Goal: Task Accomplishment & Management: Use online tool/utility

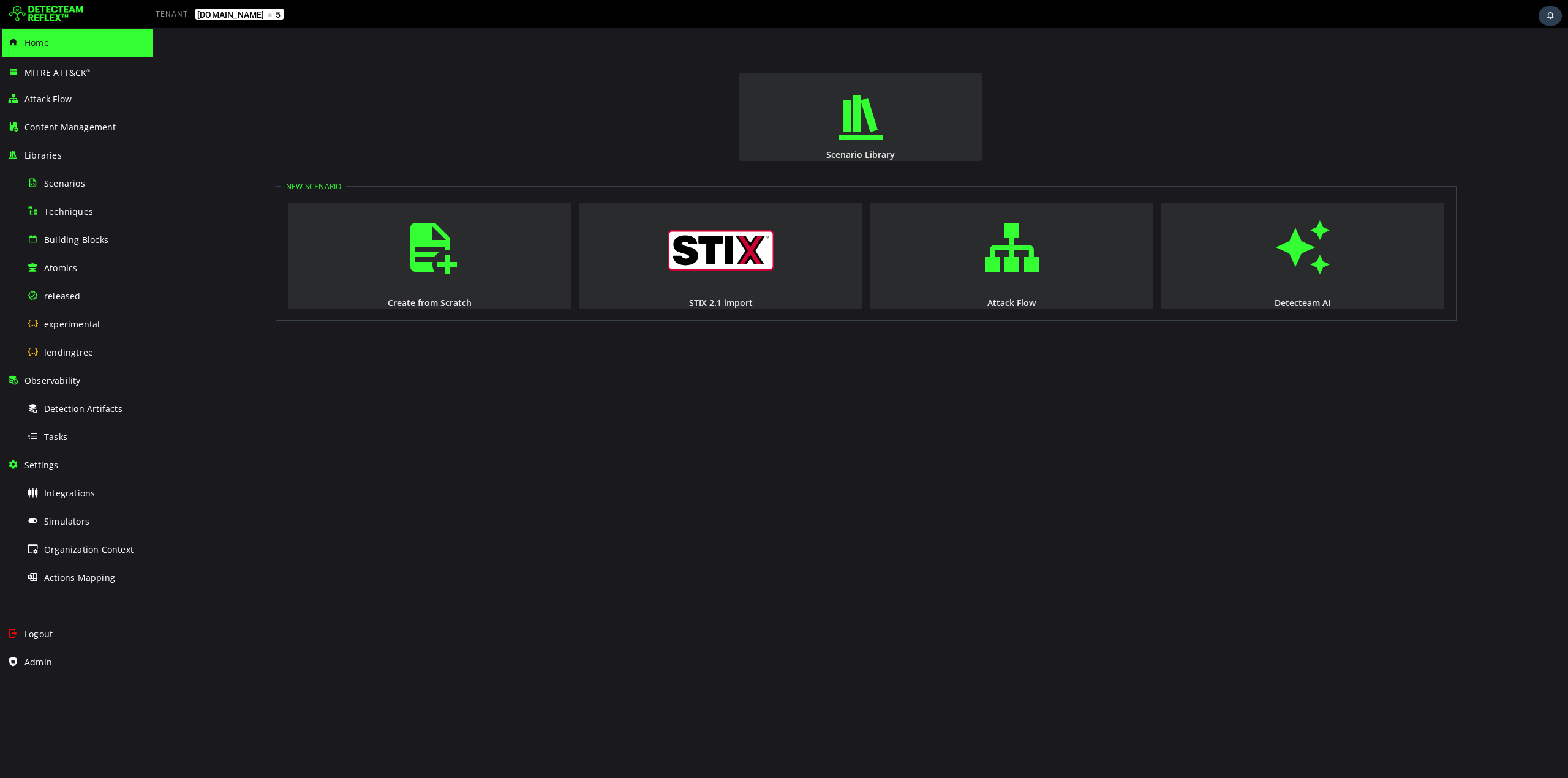
click at [93, 656] on div "Admin" at bounding box center [77, 662] width 138 height 28
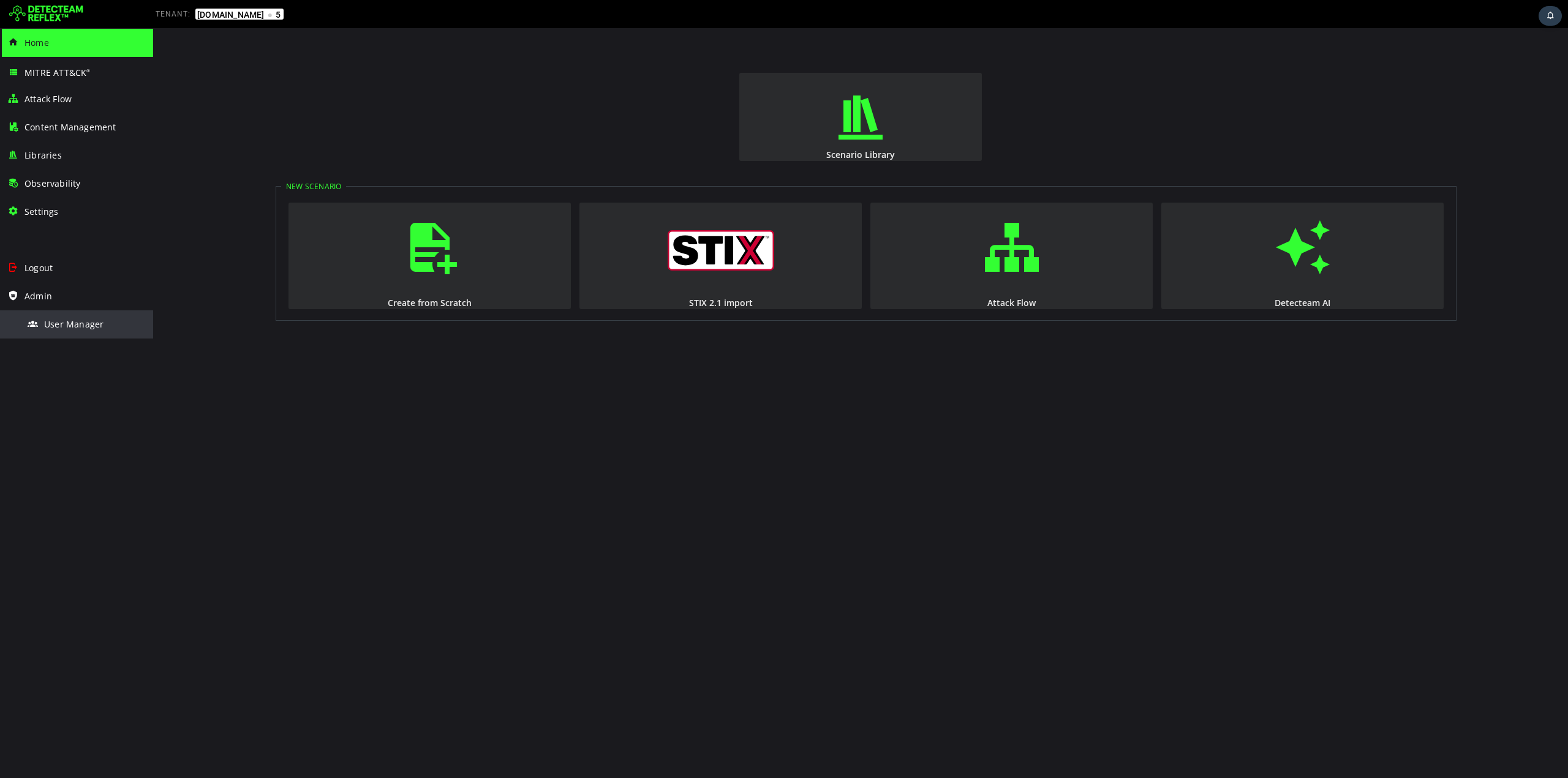
click at [58, 323] on span "User Manager" at bounding box center [74, 324] width 60 height 12
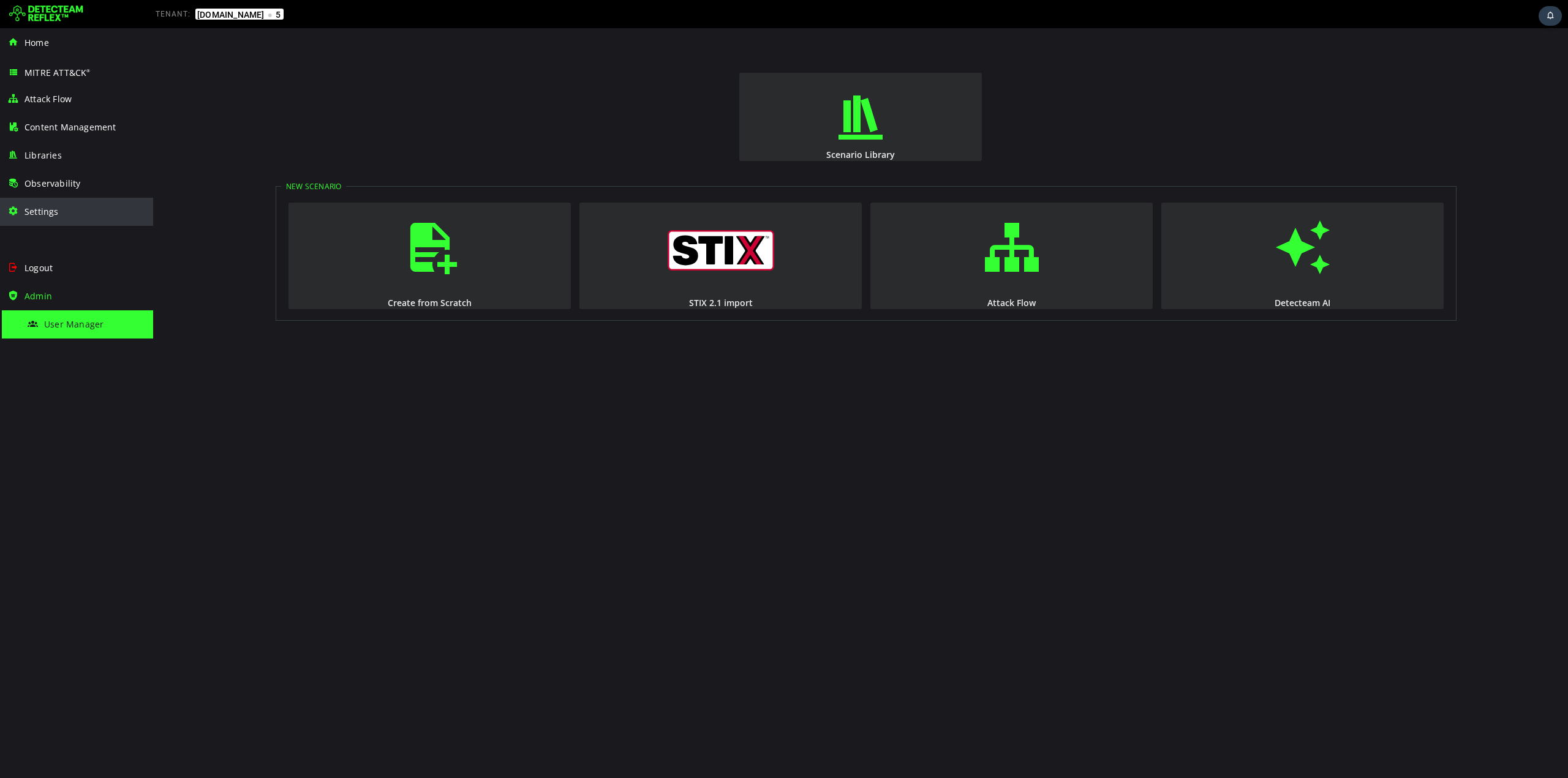
click at [57, 210] on div "Settings" at bounding box center [77, 212] width 138 height 28
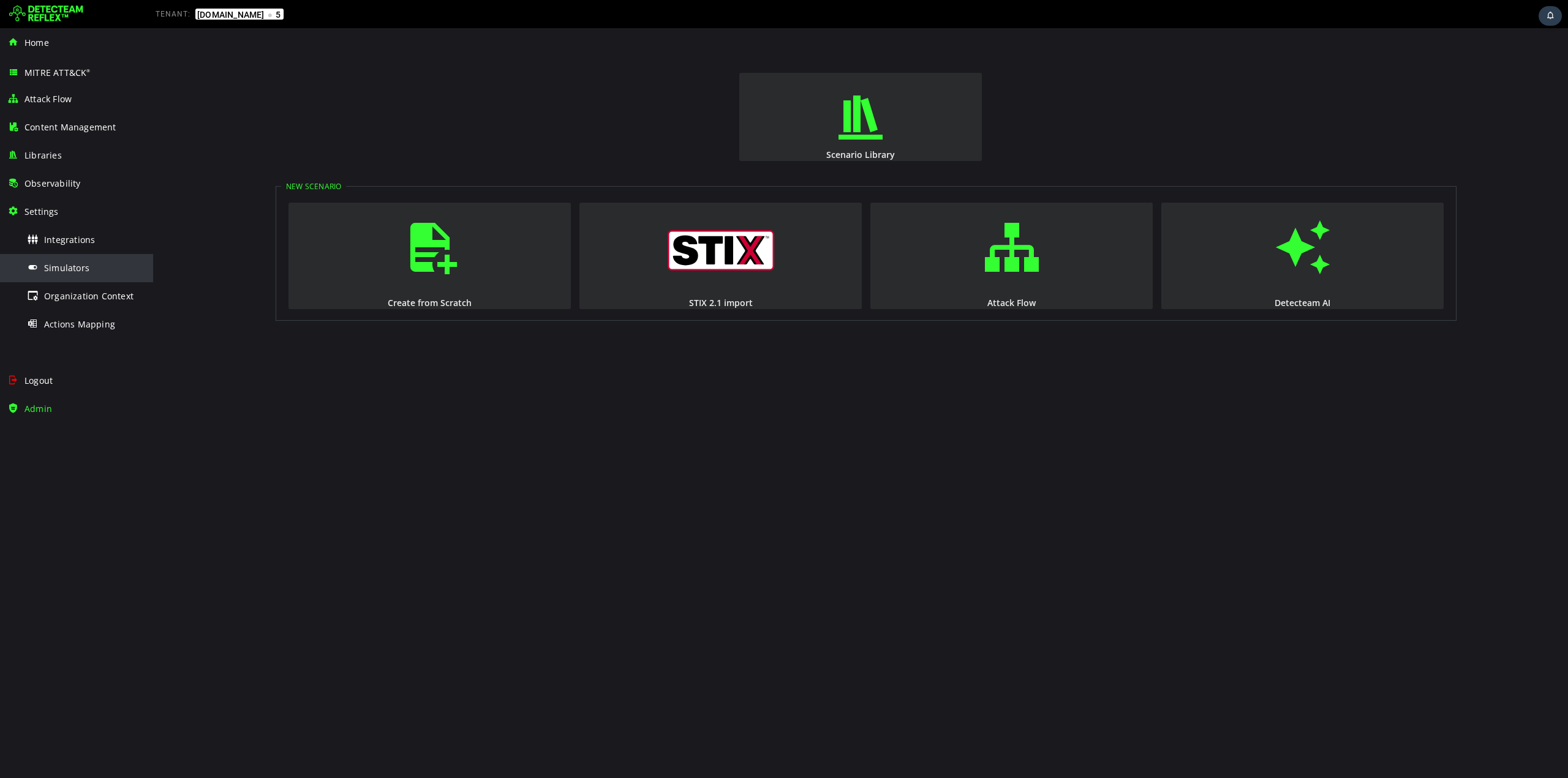
click at [89, 273] on div "Simulators" at bounding box center [86, 268] width 119 height 28
click at [81, 149] on div "Libraries" at bounding box center [77, 155] width 138 height 28
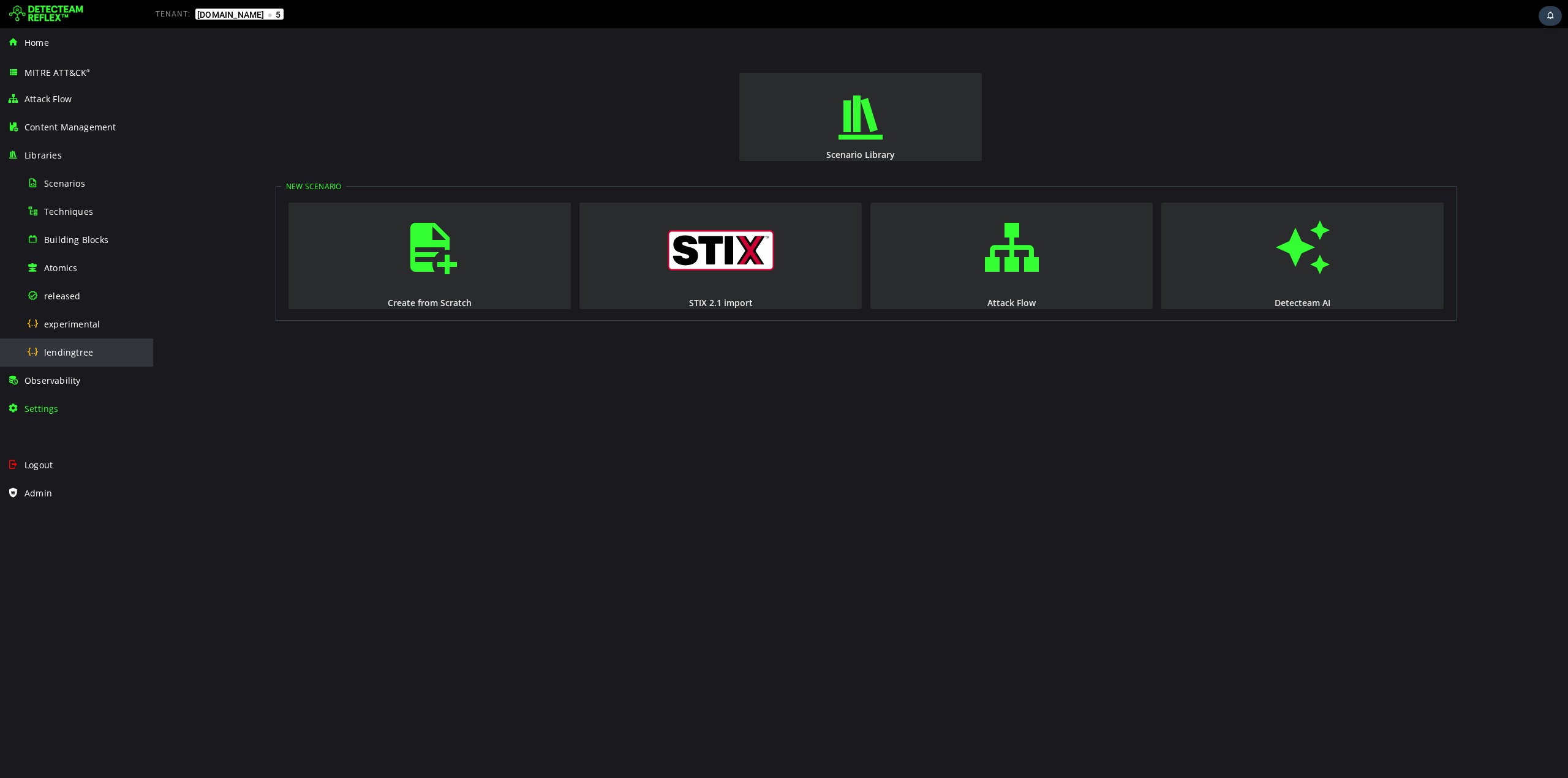
click at [94, 346] on div "lendingtree" at bounding box center [86, 352] width 119 height 28
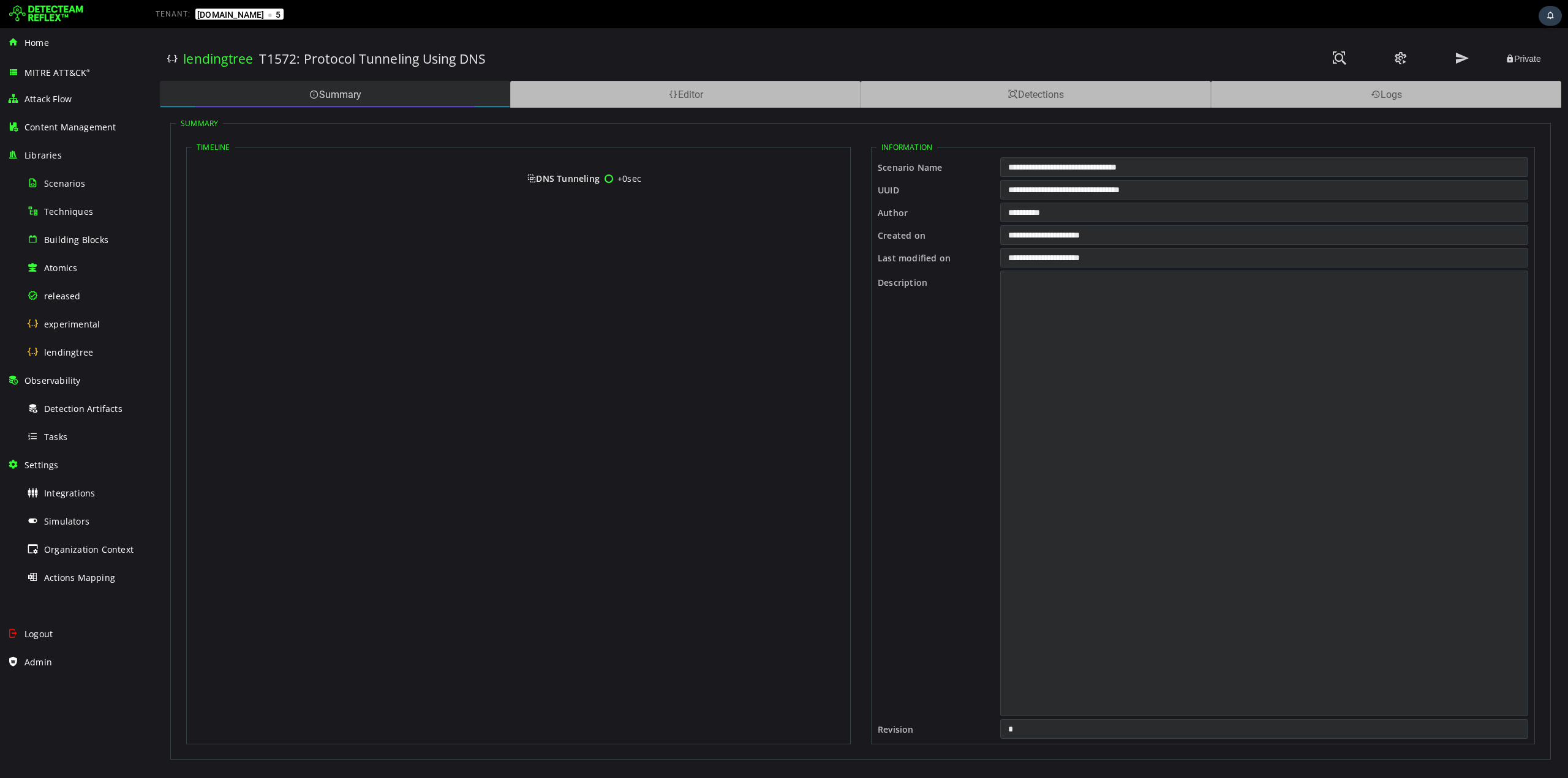
click at [382, 98] on div "Summary" at bounding box center [335, 94] width 351 height 27
click at [666, 100] on div "Editor" at bounding box center [685, 94] width 351 height 27
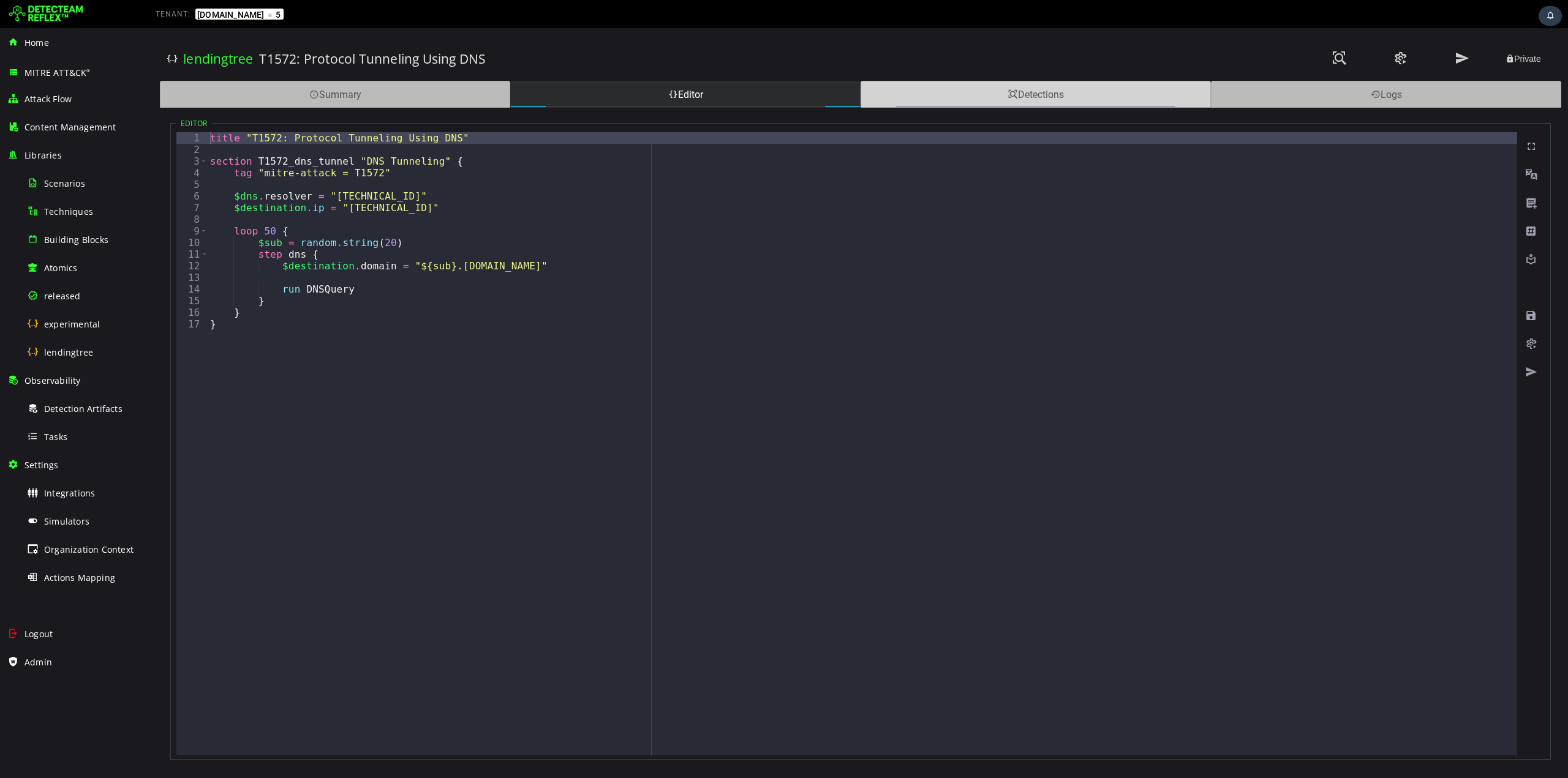
click at [1030, 89] on div "Detections" at bounding box center [1036, 94] width 351 height 27
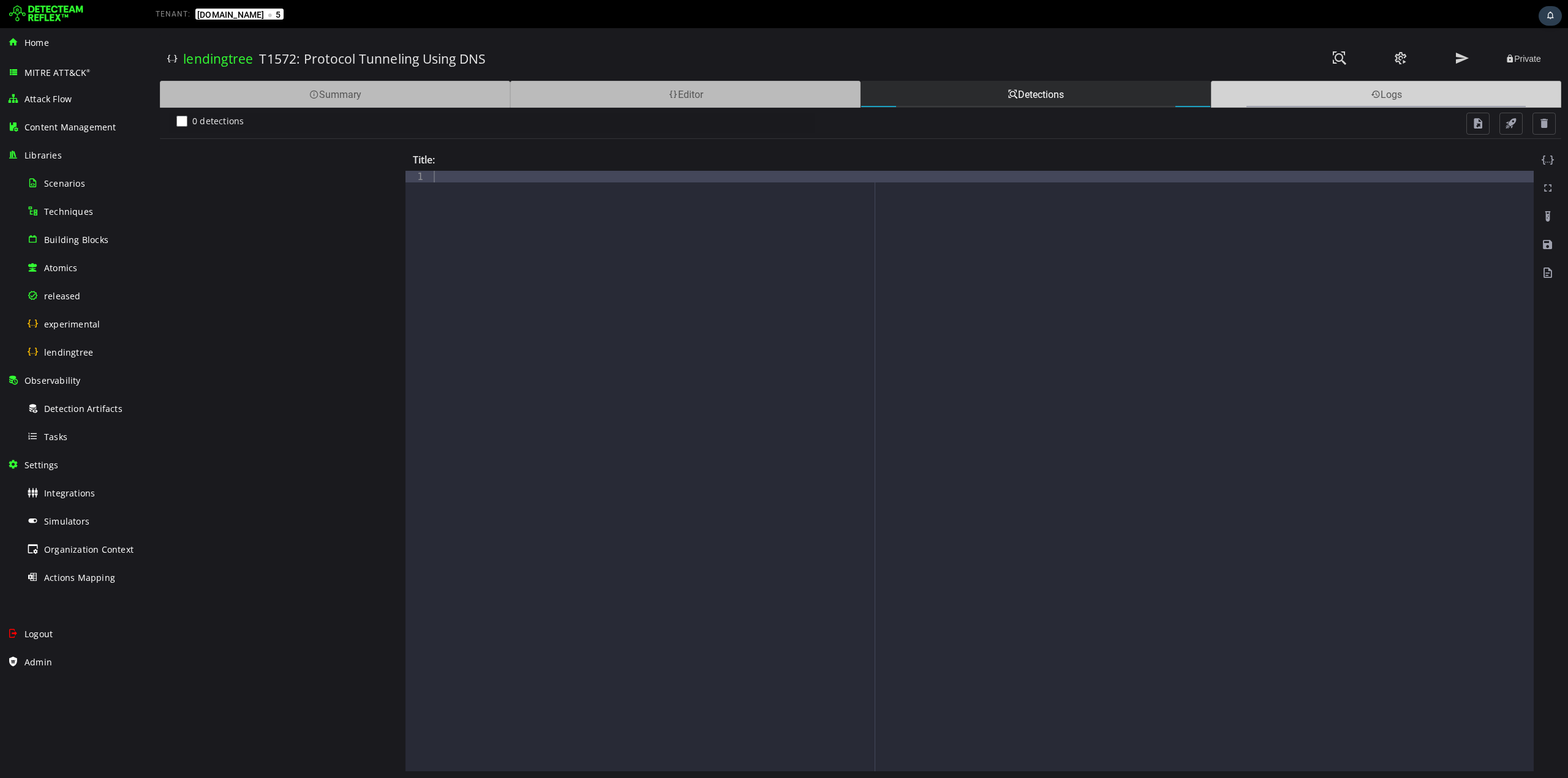
click at [1248, 97] on div "Logs" at bounding box center [1386, 94] width 351 height 27
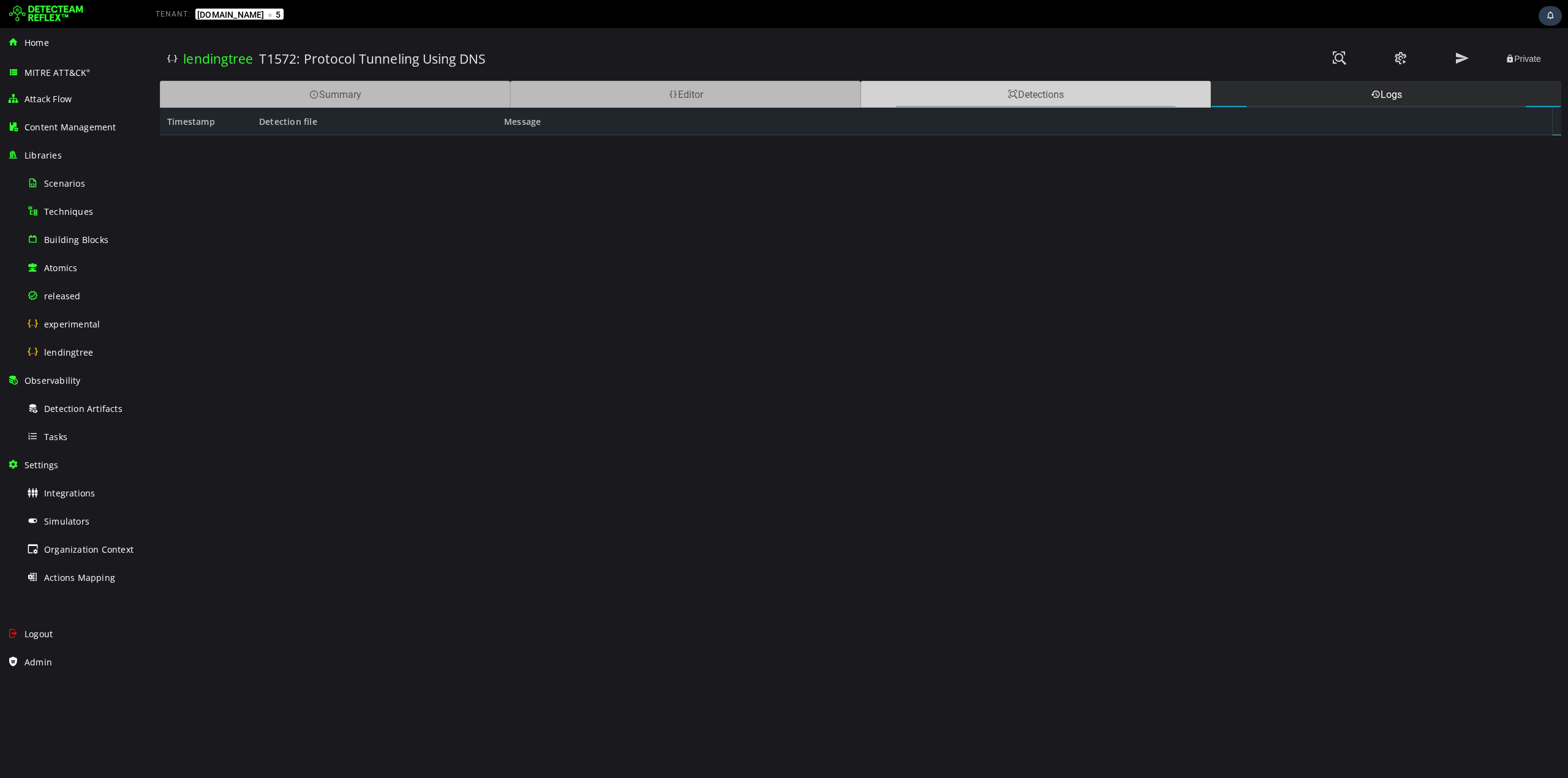
click at [971, 104] on div "Detections" at bounding box center [1036, 94] width 351 height 27
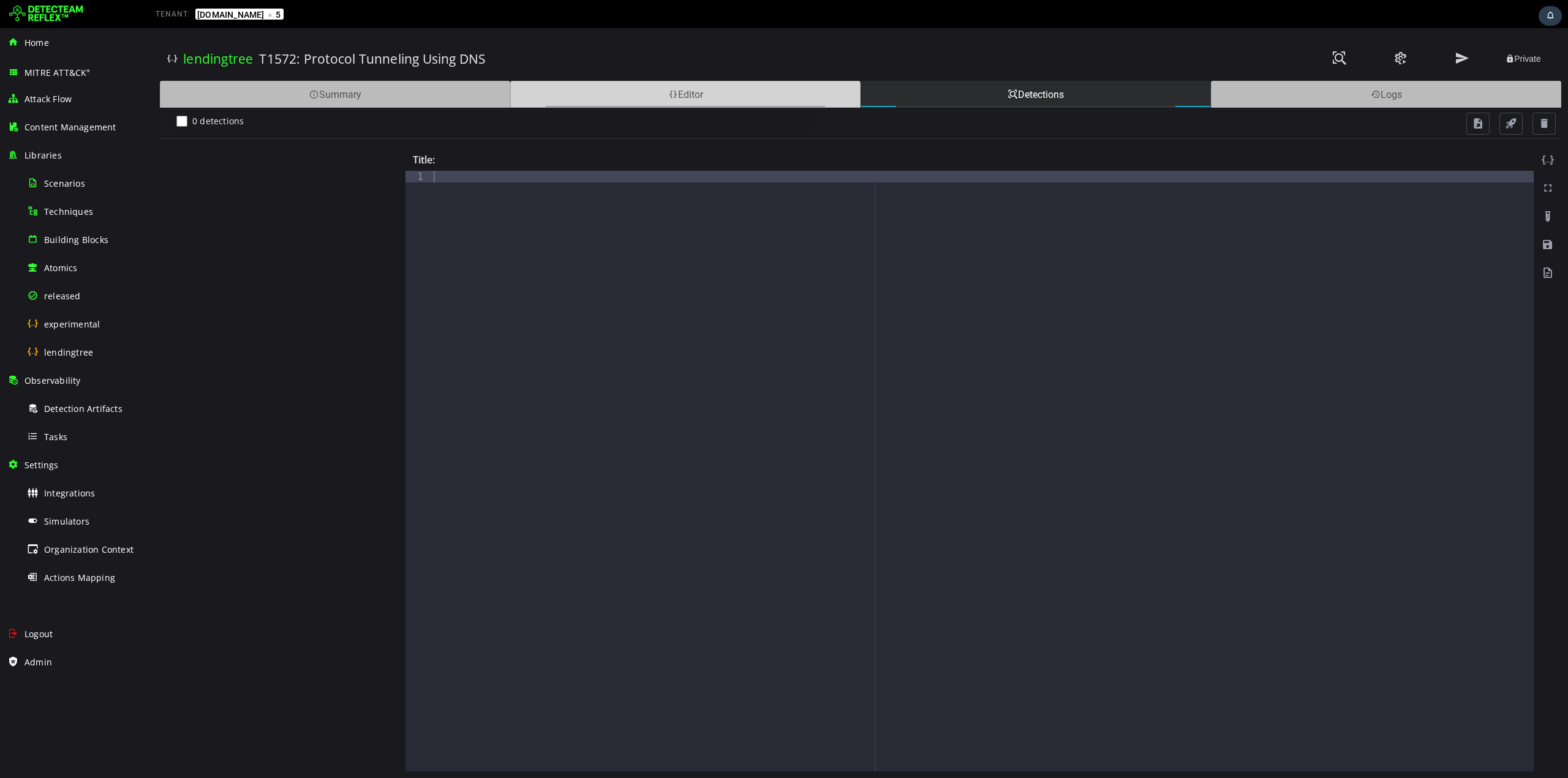
click at [682, 103] on div "Editor" at bounding box center [685, 94] width 351 height 27
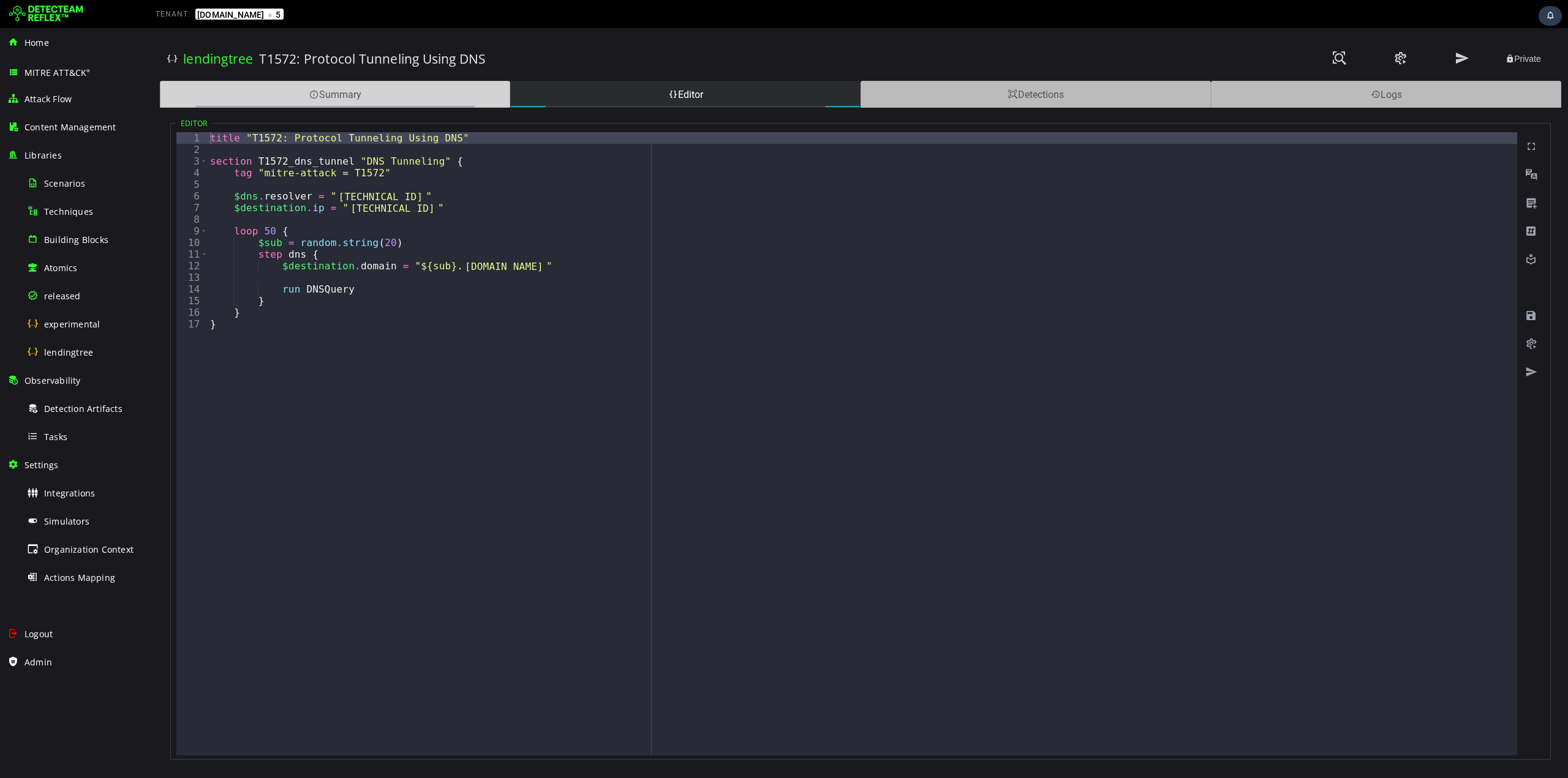
click at [424, 99] on div "Summary" at bounding box center [335, 94] width 351 height 27
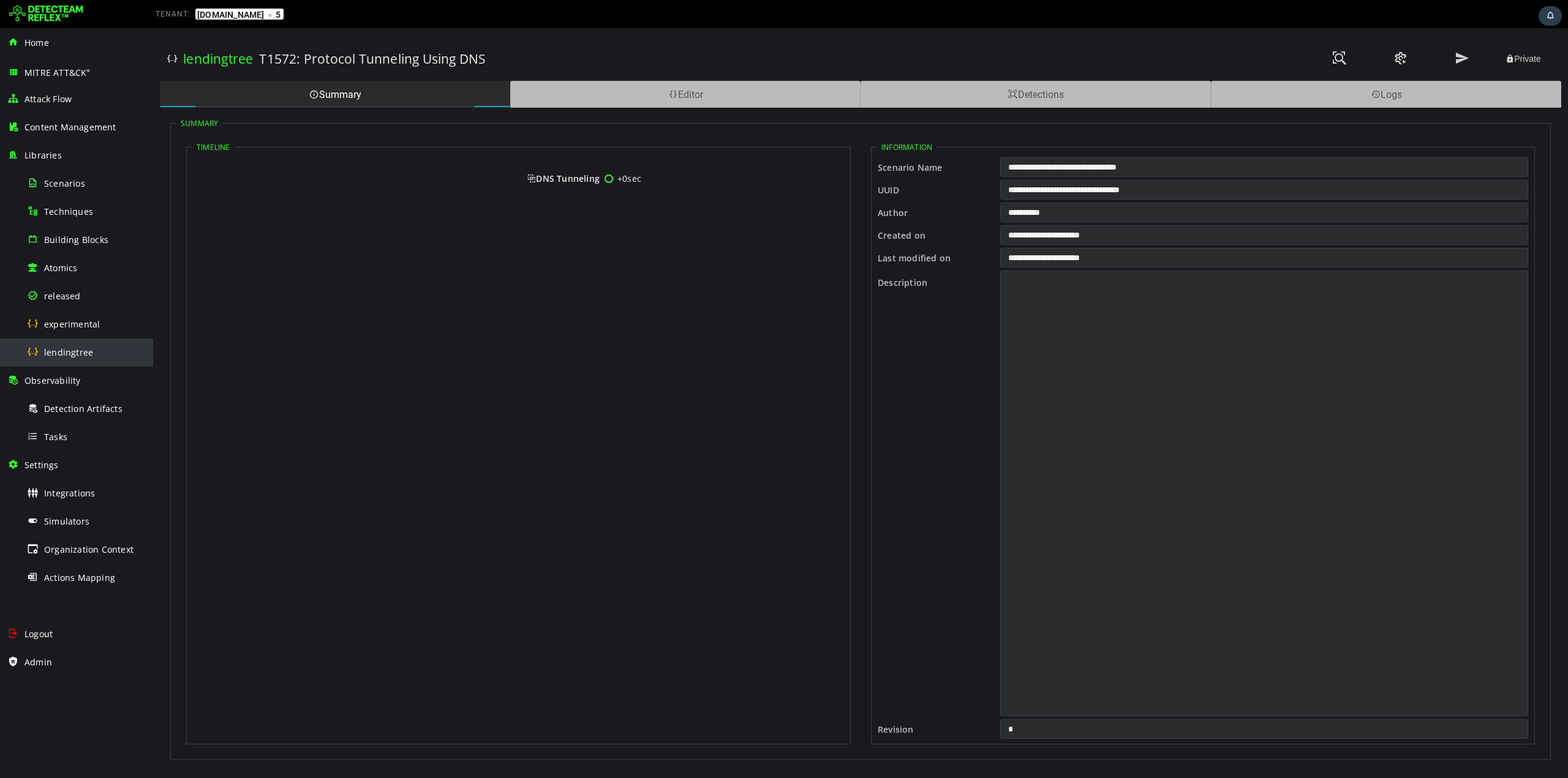
click at [92, 353] on div "lendingtree" at bounding box center [86, 352] width 119 height 28
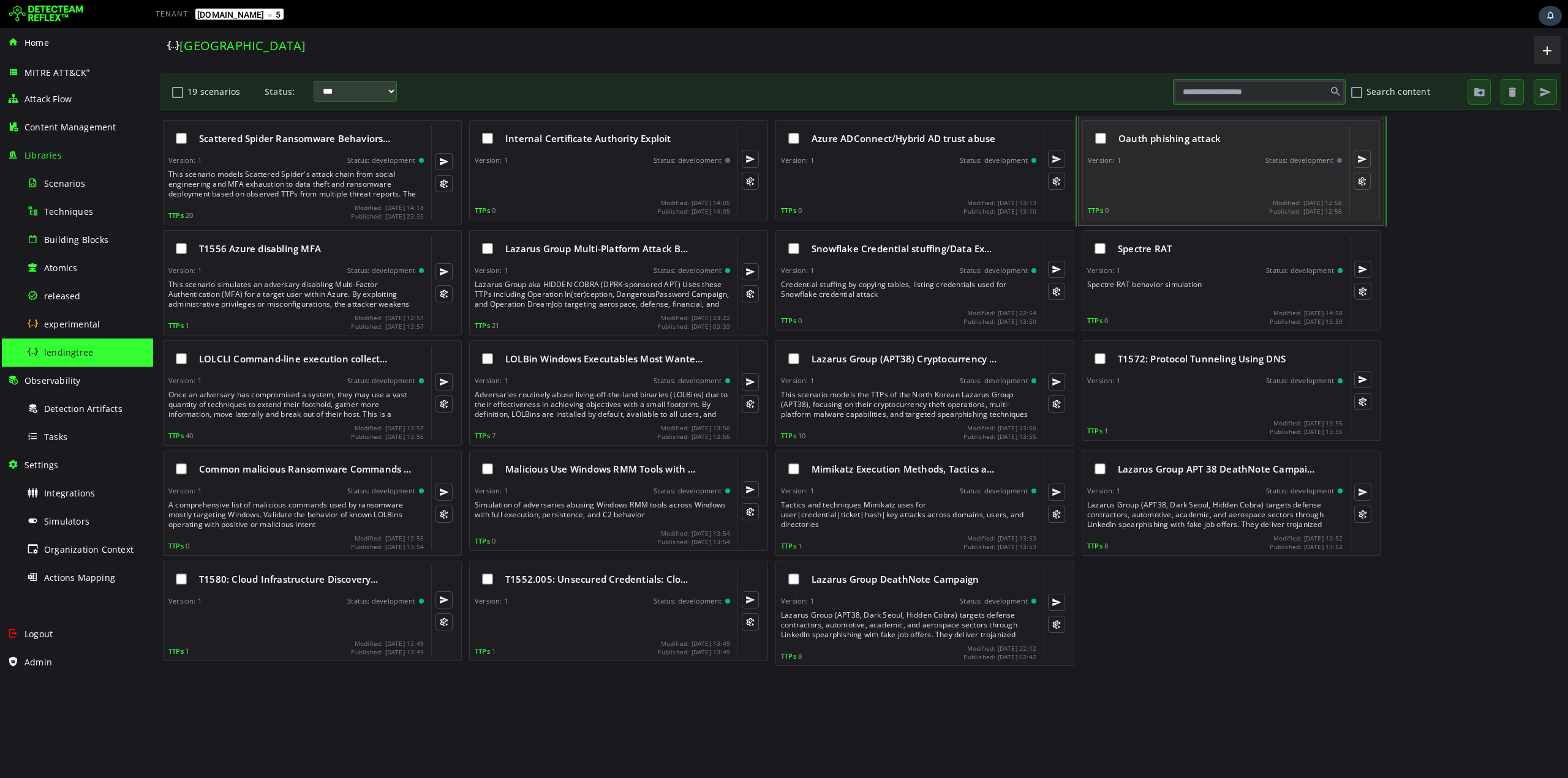
click at [1158, 140] on span "Oauth phishing attack" at bounding box center [1170, 139] width 102 height 13
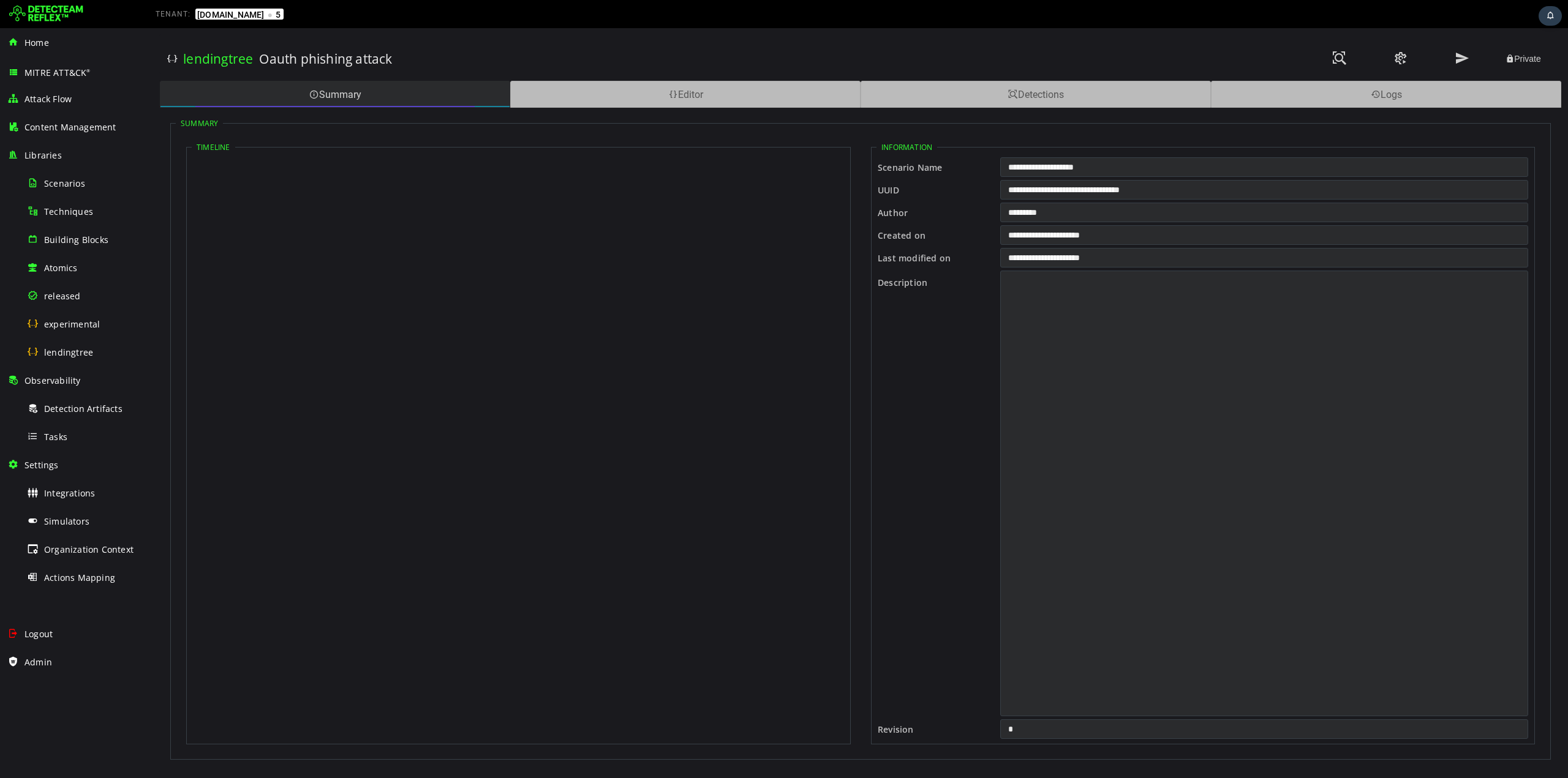
click at [416, 99] on div "Summary" at bounding box center [335, 94] width 351 height 27
click at [411, 91] on div "Summary" at bounding box center [335, 94] width 351 height 27
click at [573, 80] on div "Summary Editor Detections Logs" at bounding box center [861, 94] width 1403 height 28
click at [579, 90] on div "Editor" at bounding box center [685, 94] width 351 height 27
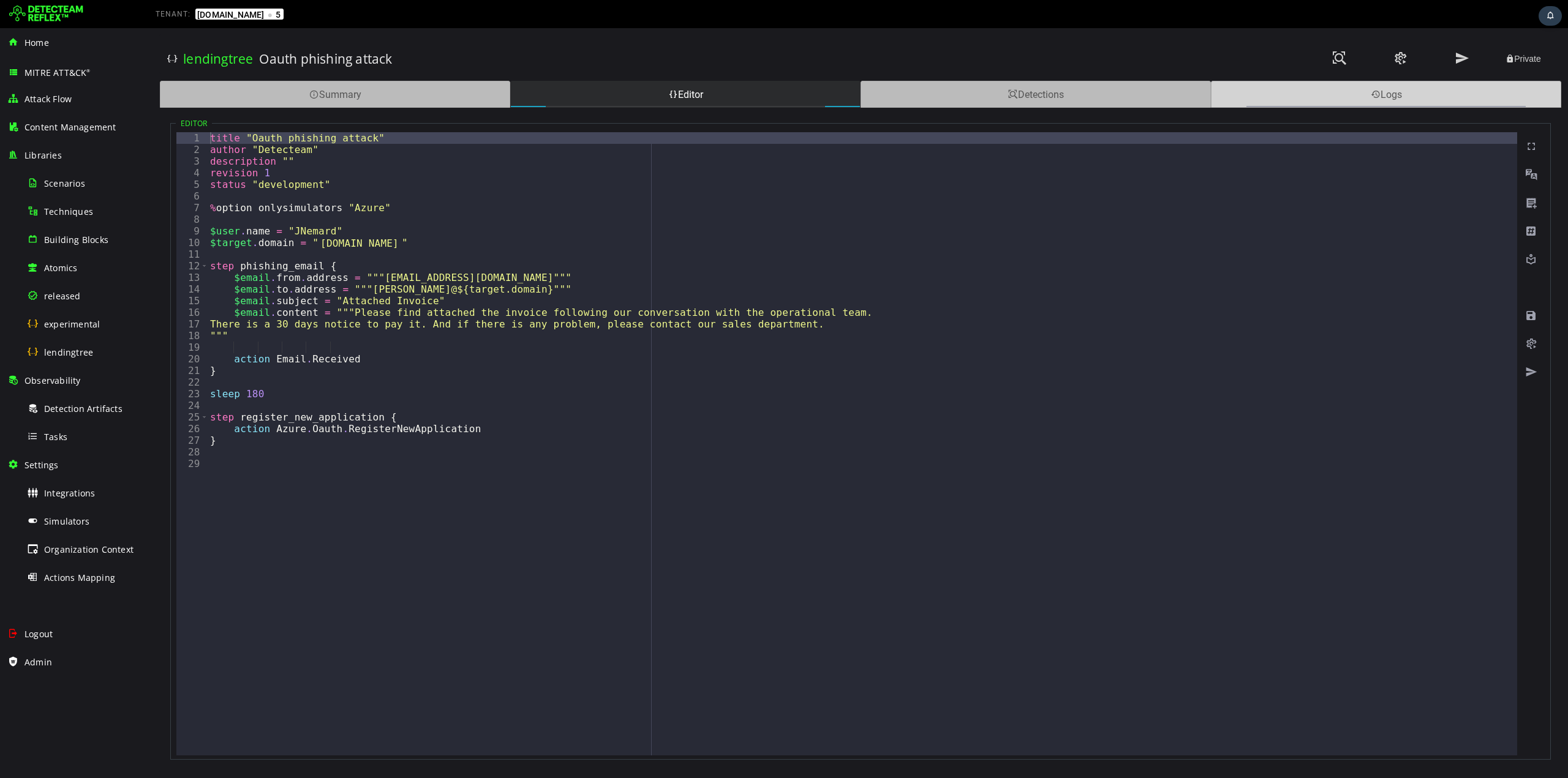
click at [1359, 92] on div "Logs" at bounding box center [1386, 94] width 351 height 27
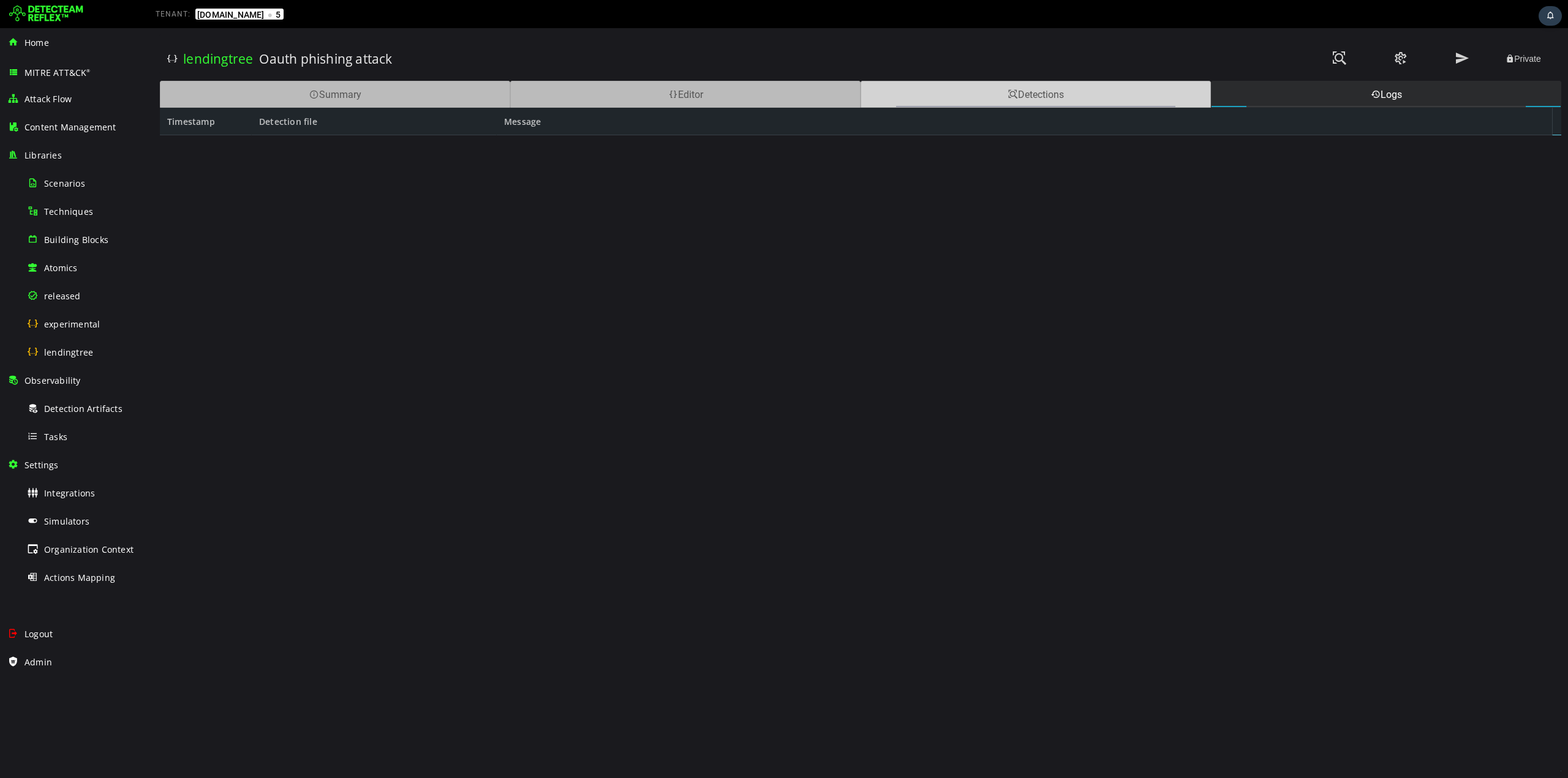
click at [1018, 94] on div "Detections" at bounding box center [1036, 94] width 351 height 27
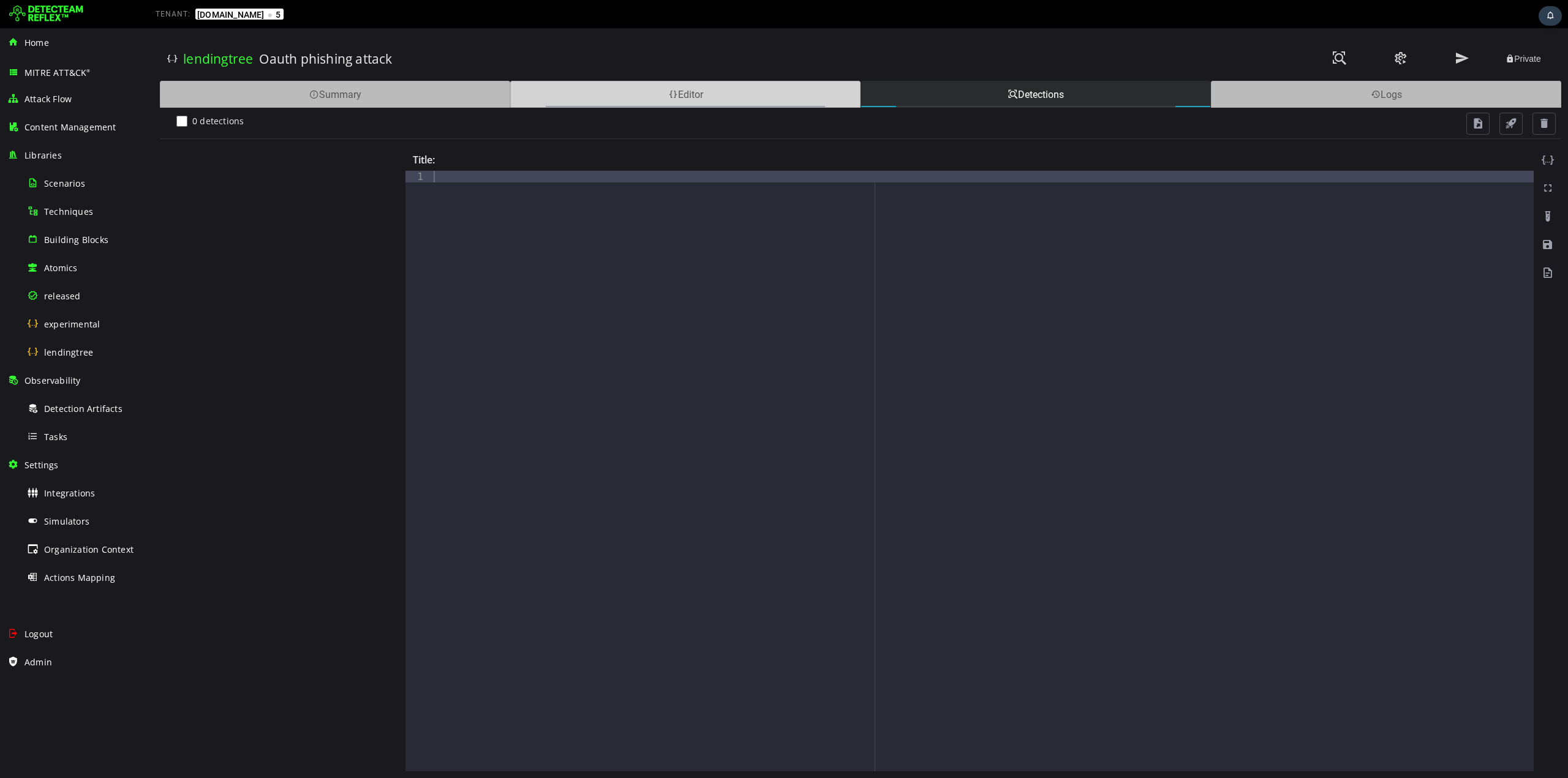
click at [755, 99] on div "Editor" at bounding box center [685, 94] width 351 height 27
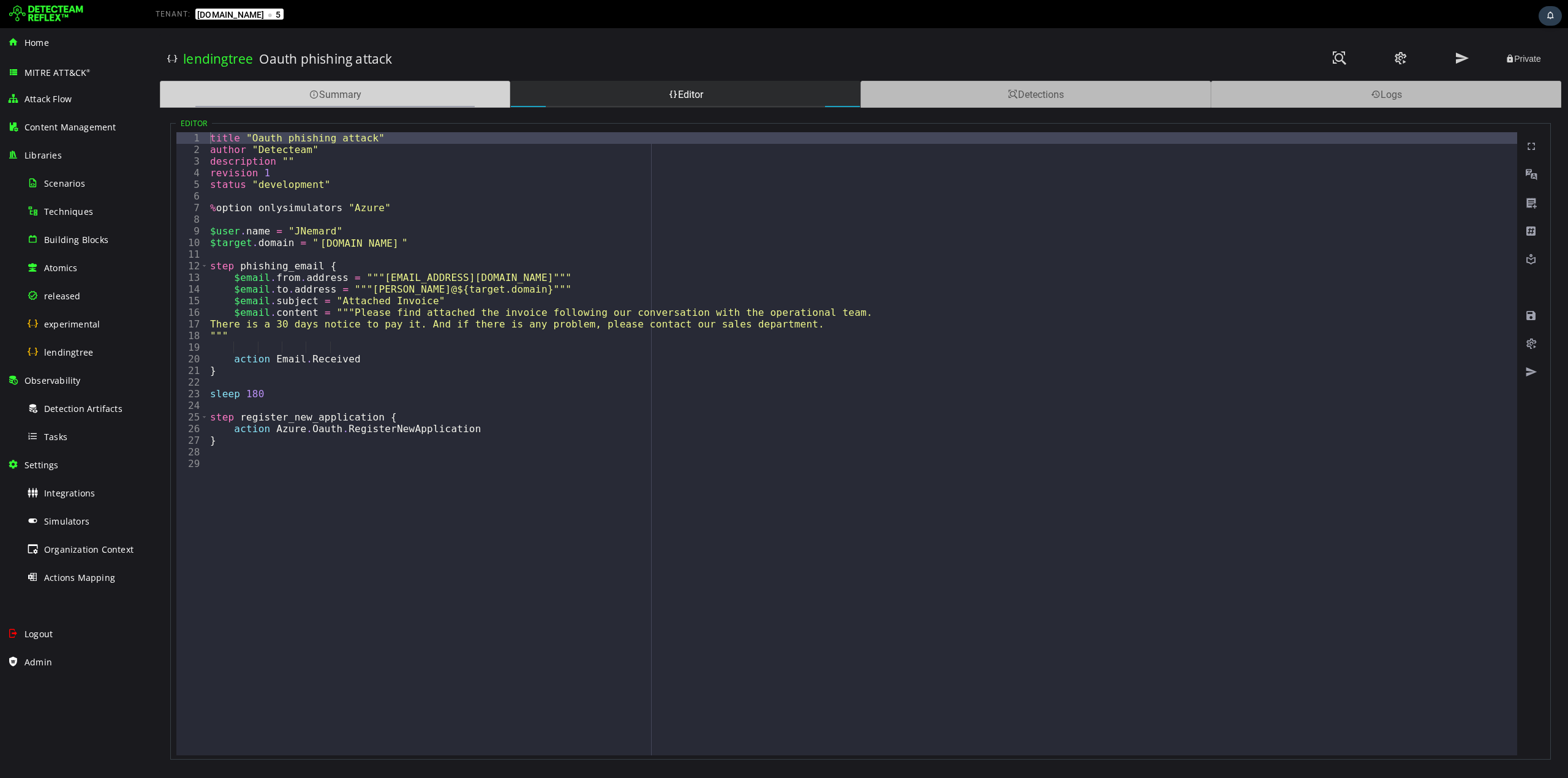
click at [356, 104] on div "Summary" at bounding box center [335, 94] width 351 height 27
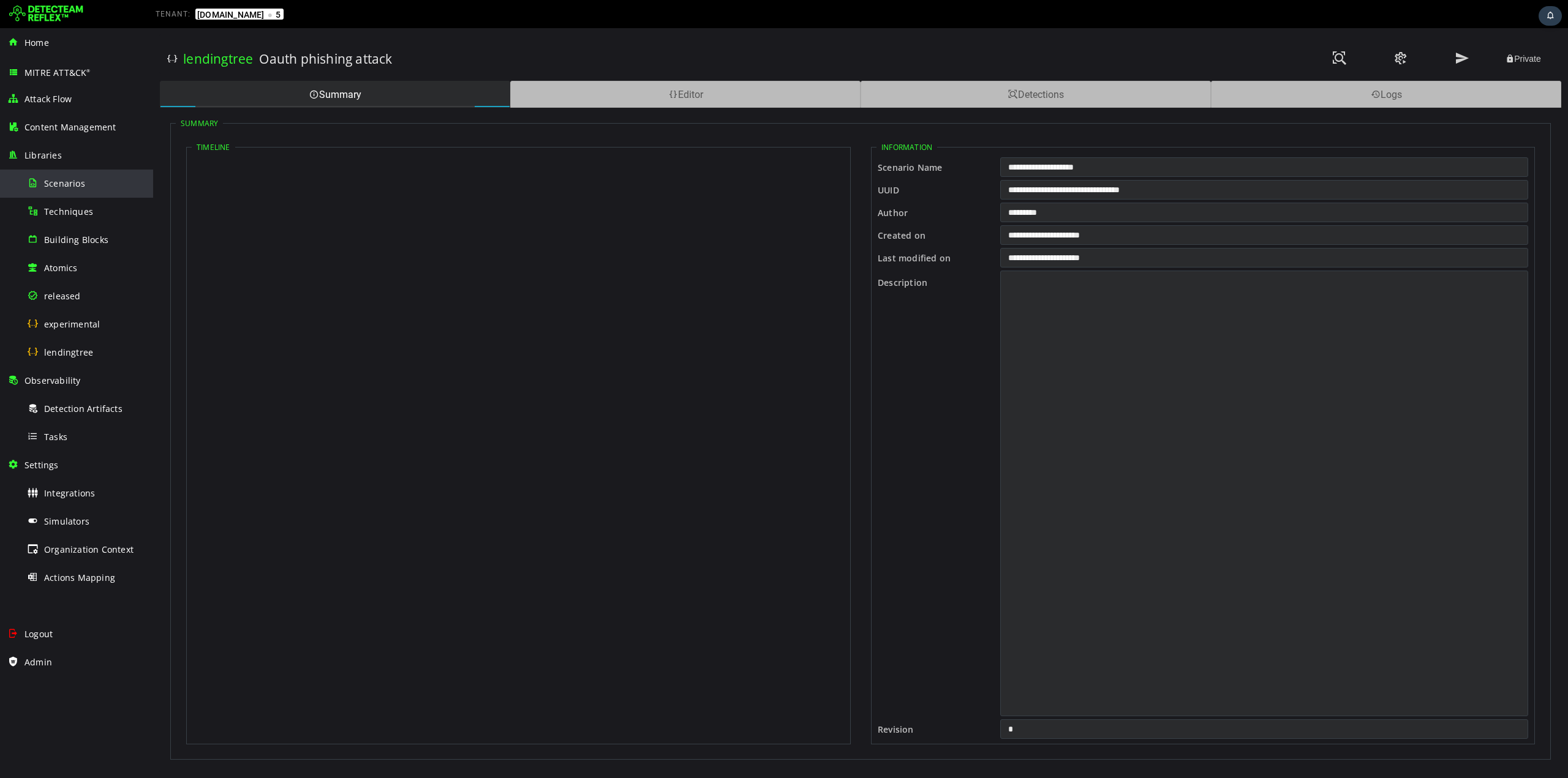
click at [80, 187] on span "Scenarios" at bounding box center [64, 183] width 41 height 12
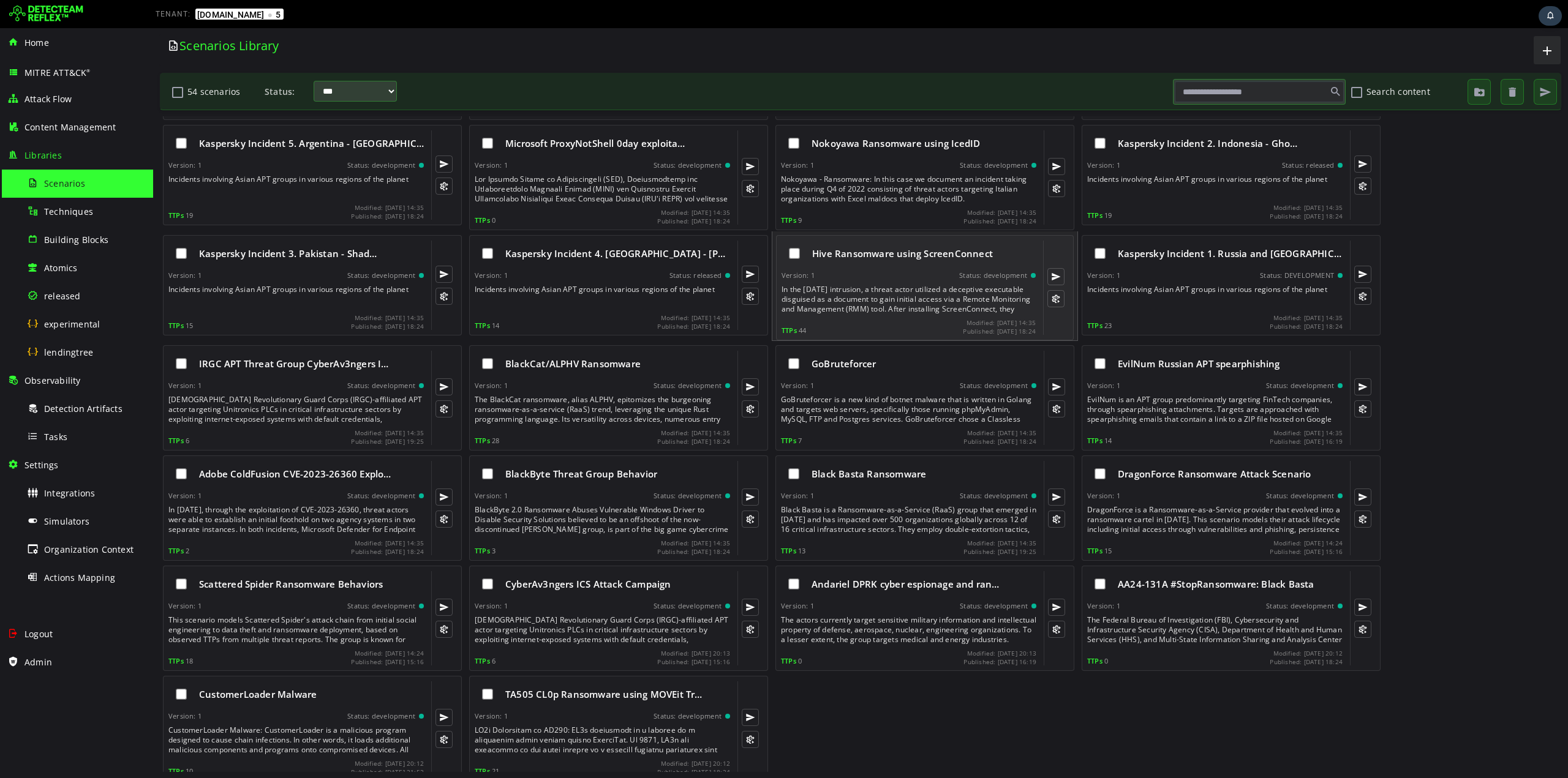
scroll to position [887, 0]
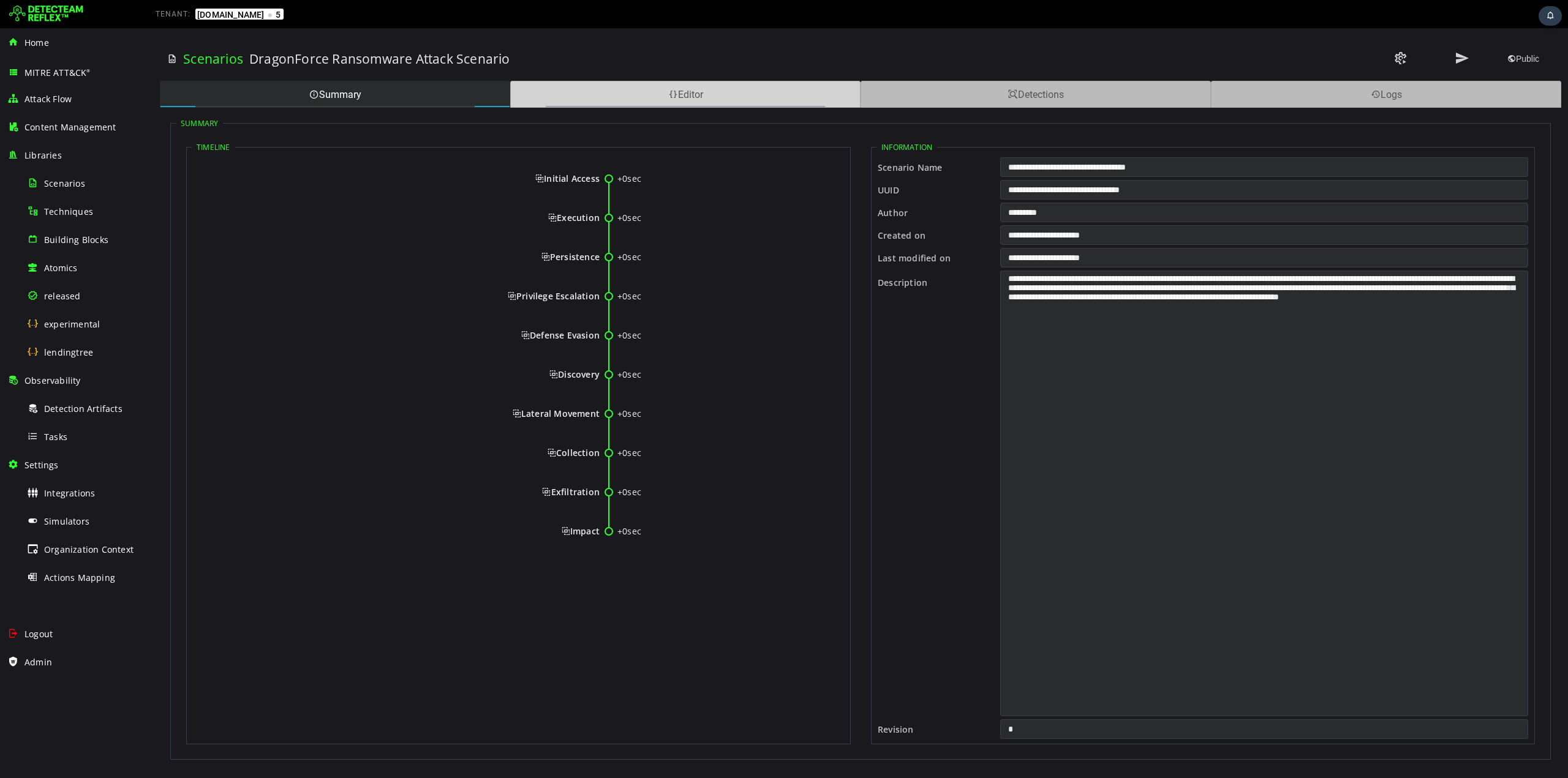
click at [623, 92] on div "Editor" at bounding box center [685, 94] width 351 height 27
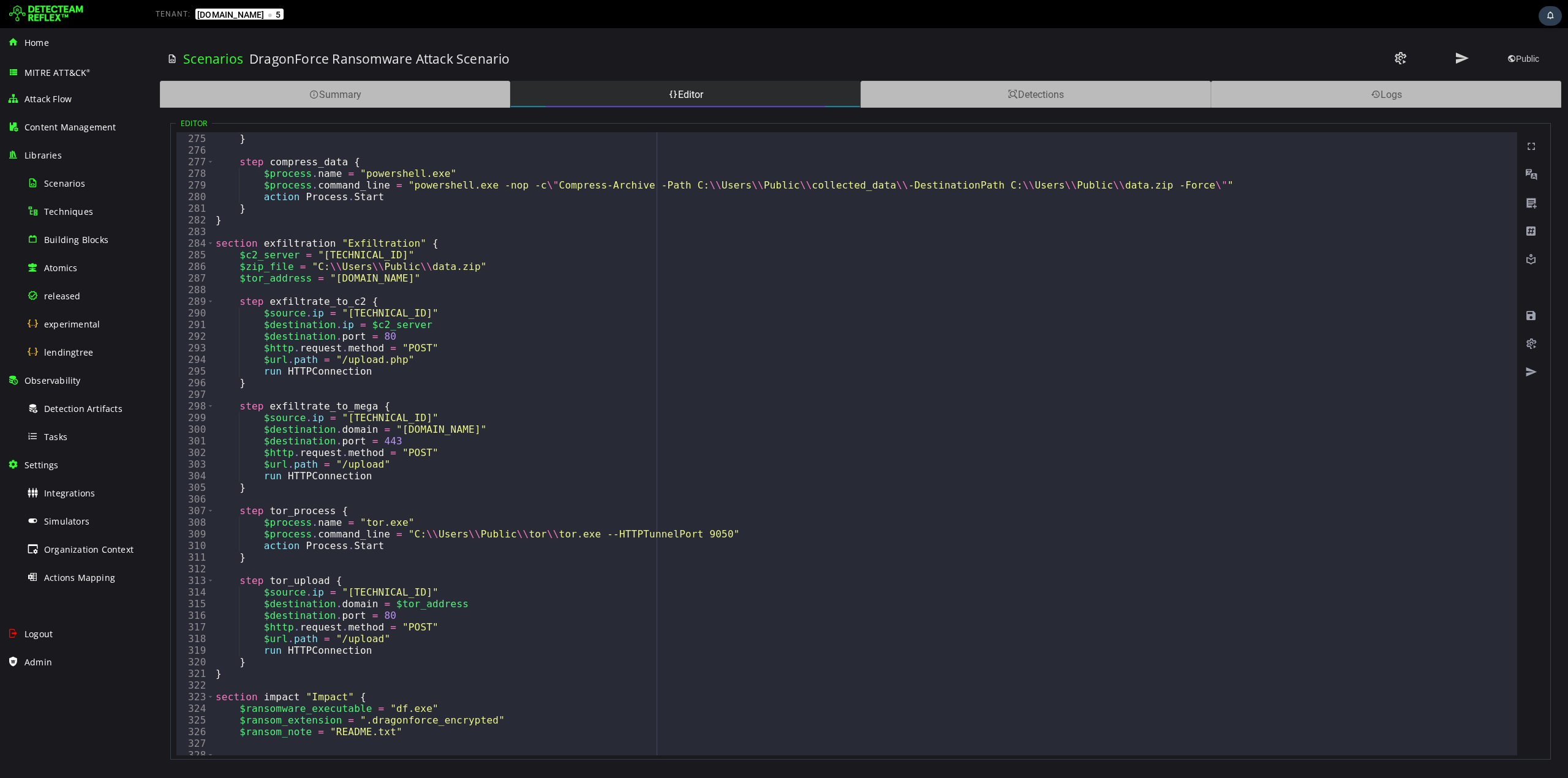
scroll to position [3150, 0]
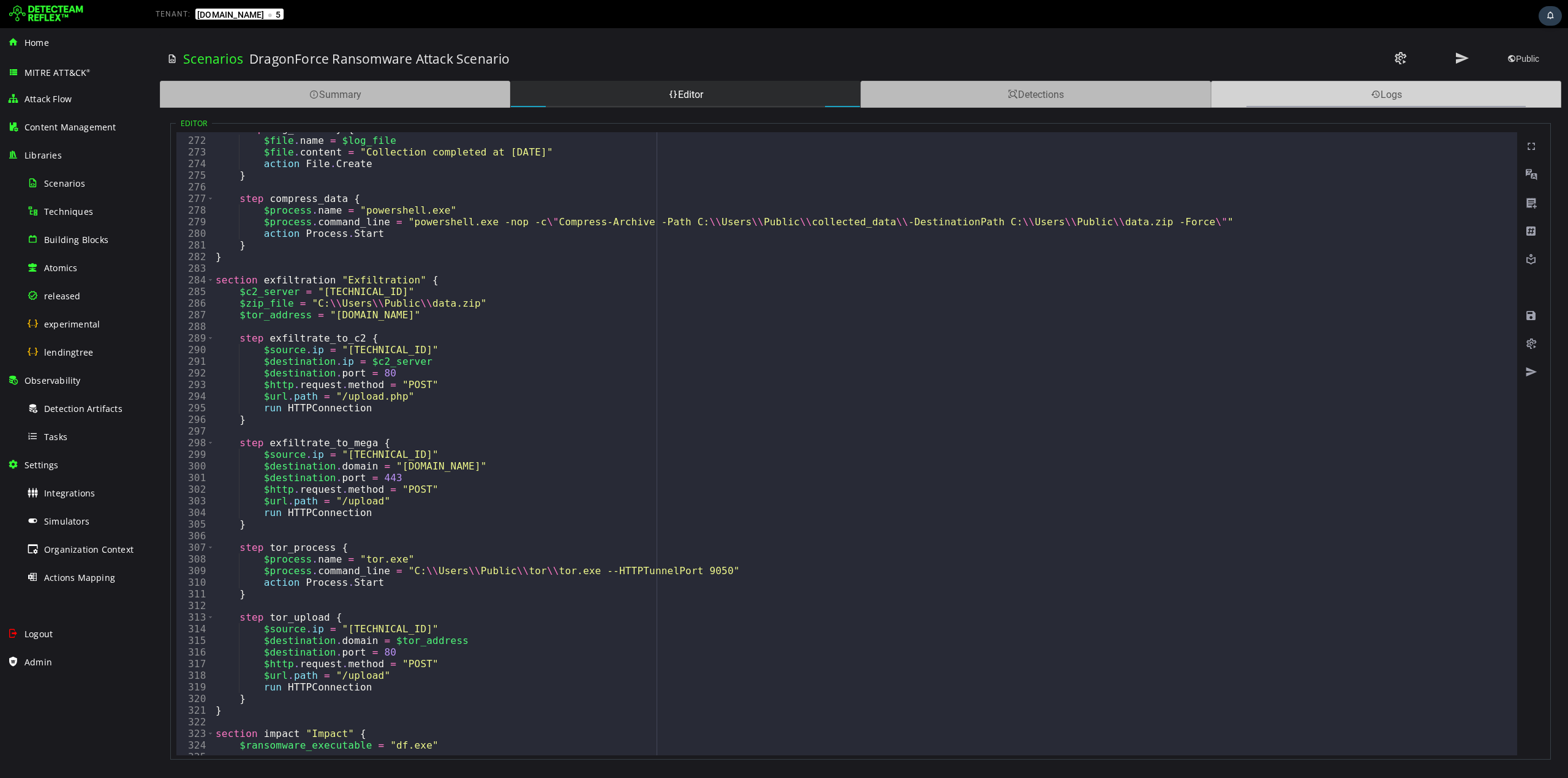
click at [1347, 90] on div "Logs" at bounding box center [1386, 94] width 351 height 27
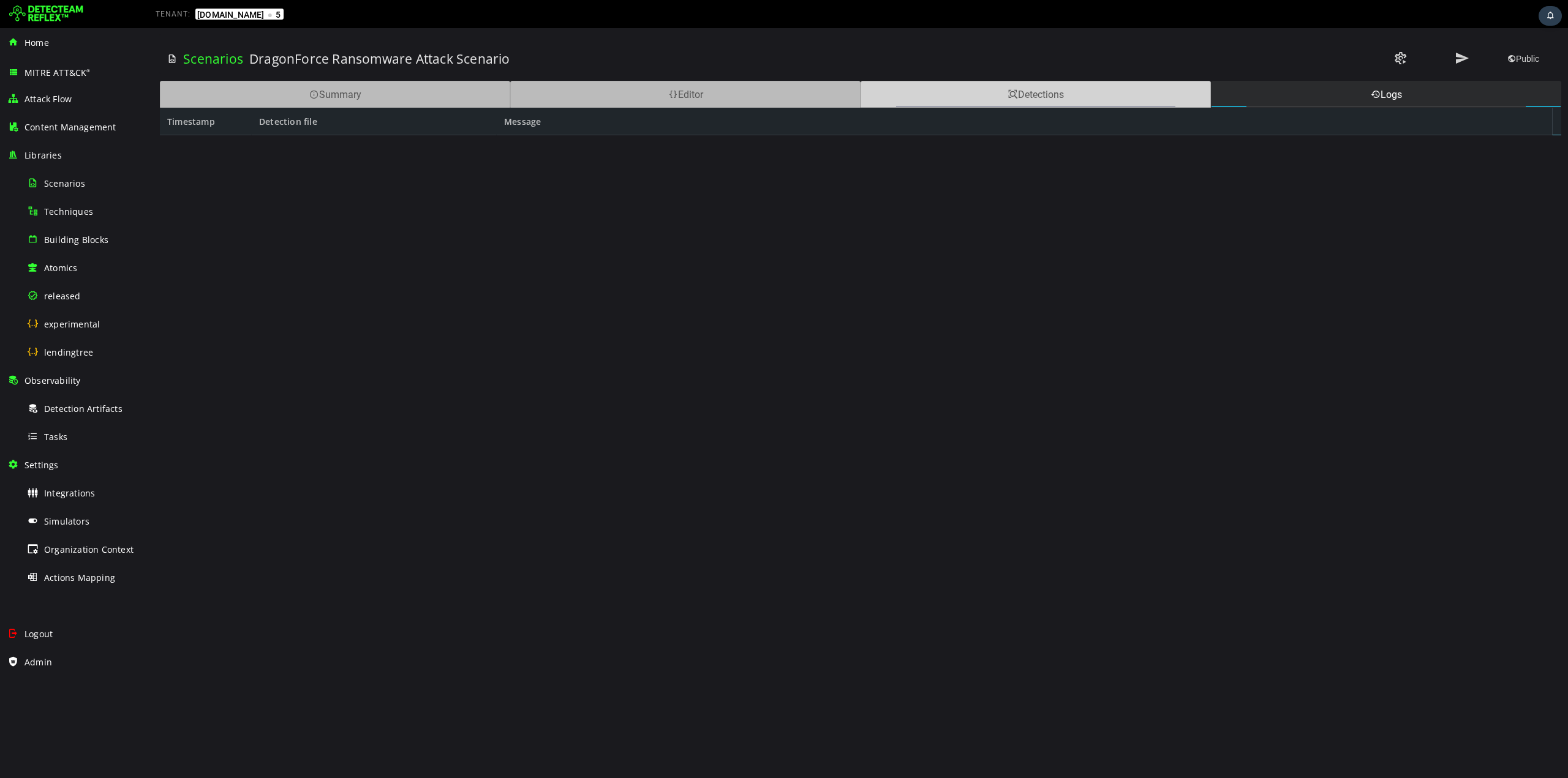
click at [1108, 94] on div "Detections" at bounding box center [1036, 94] width 351 height 27
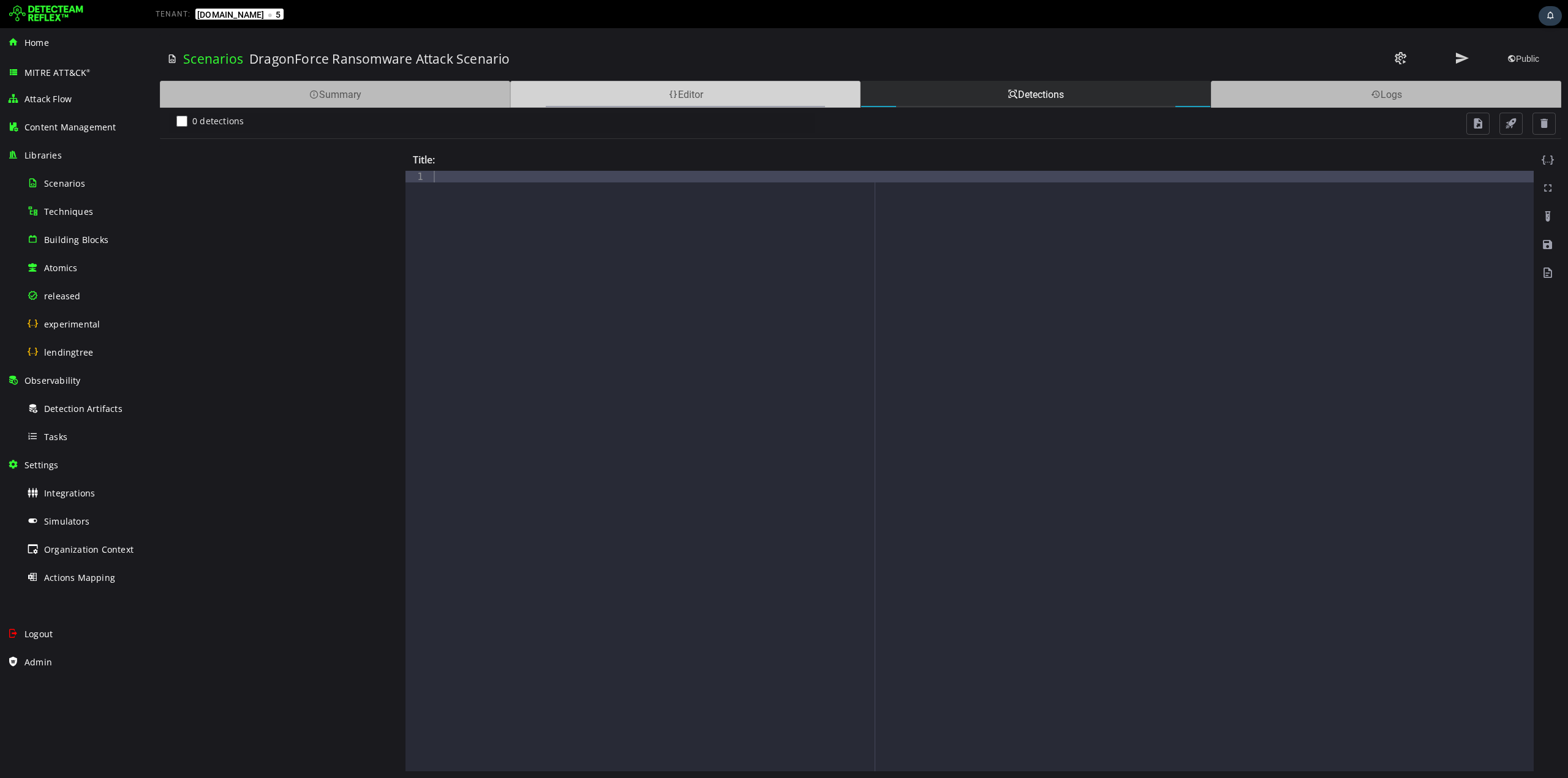
click at [770, 93] on div "Editor" at bounding box center [685, 94] width 351 height 27
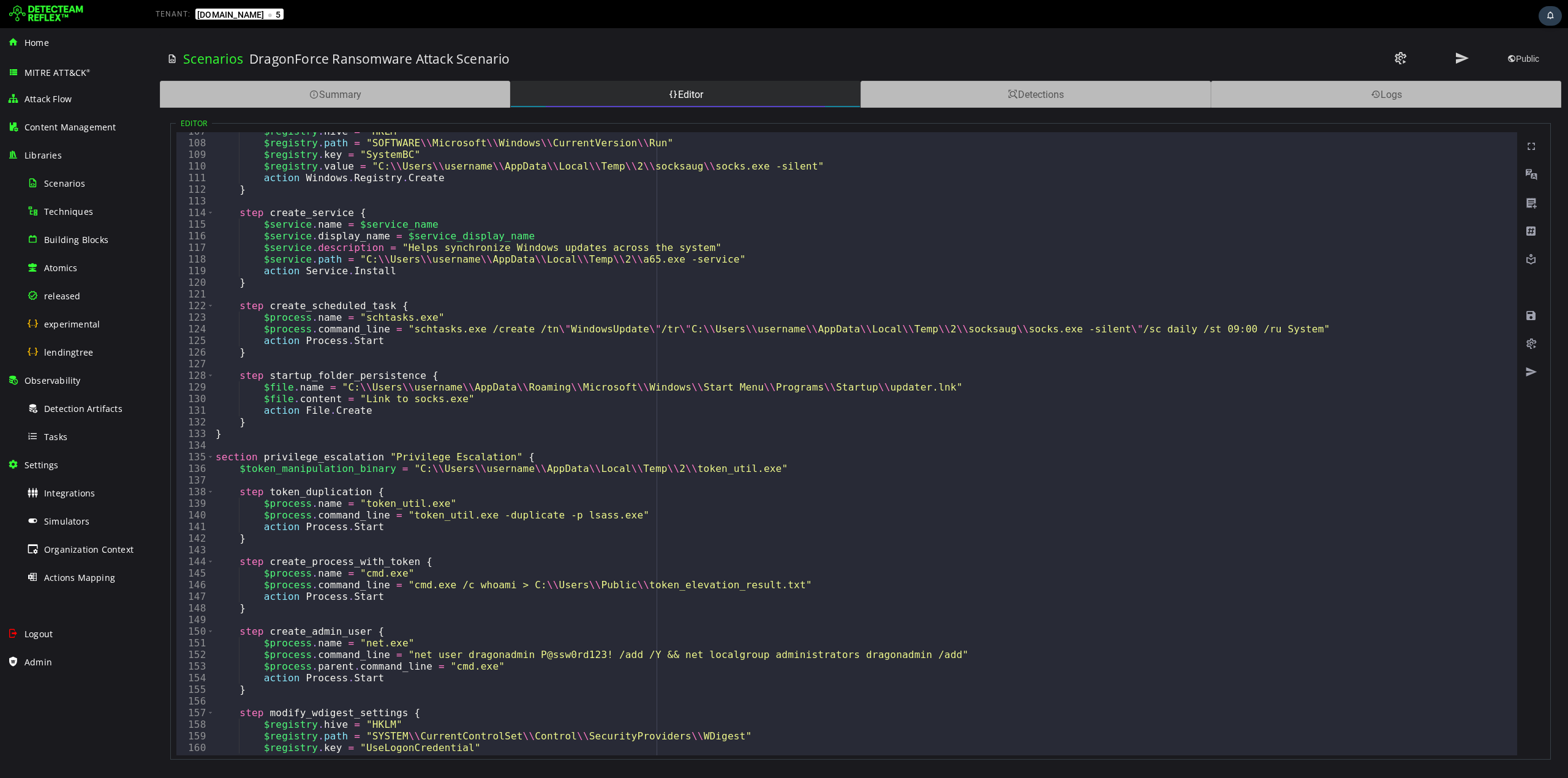
scroll to position [1167, 0]
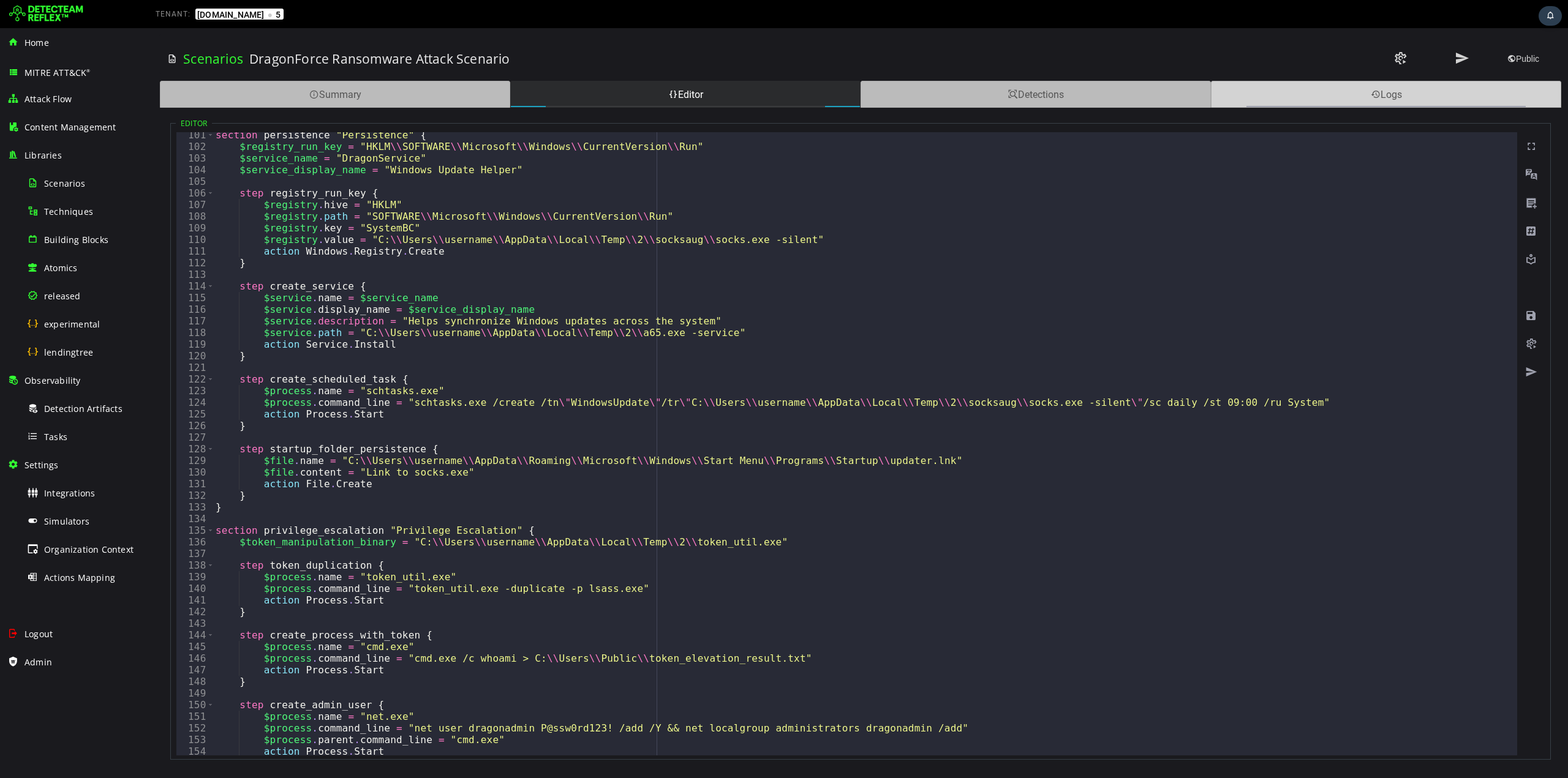
click at [1338, 89] on div "Logs" at bounding box center [1386, 94] width 351 height 27
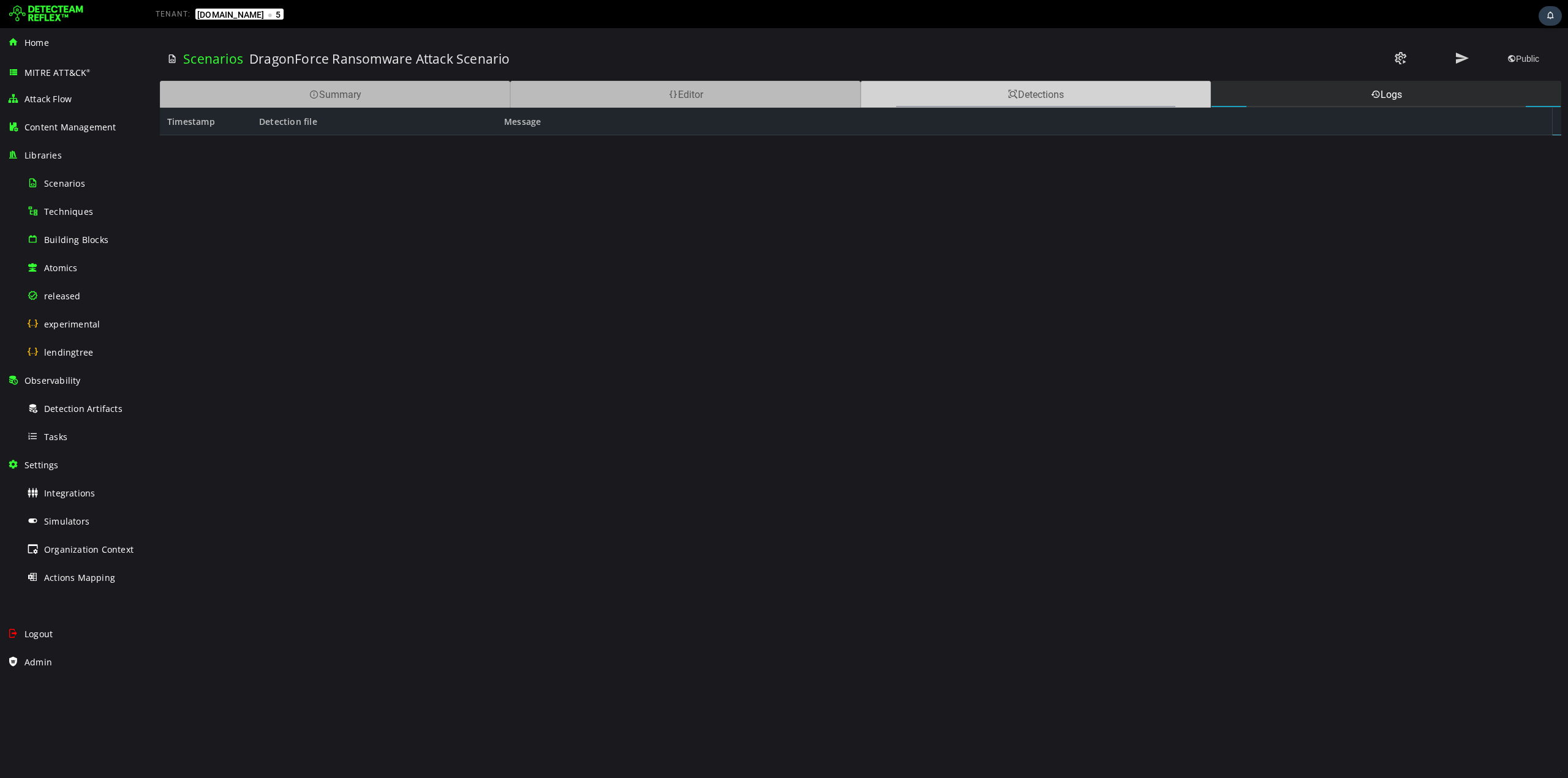
click at [1072, 94] on div "Detections" at bounding box center [1036, 94] width 351 height 27
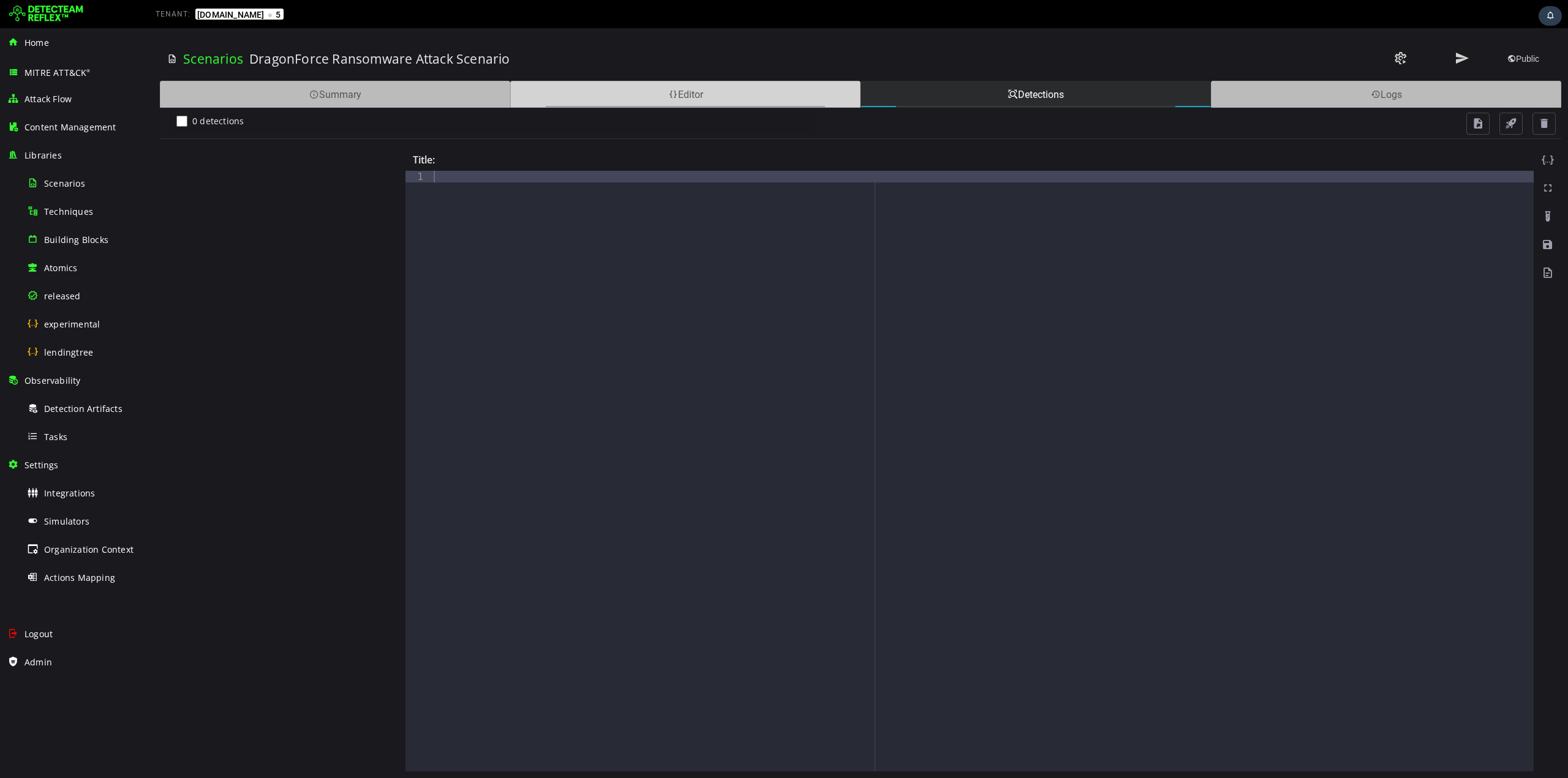
click at [703, 100] on div "Editor" at bounding box center [685, 94] width 351 height 27
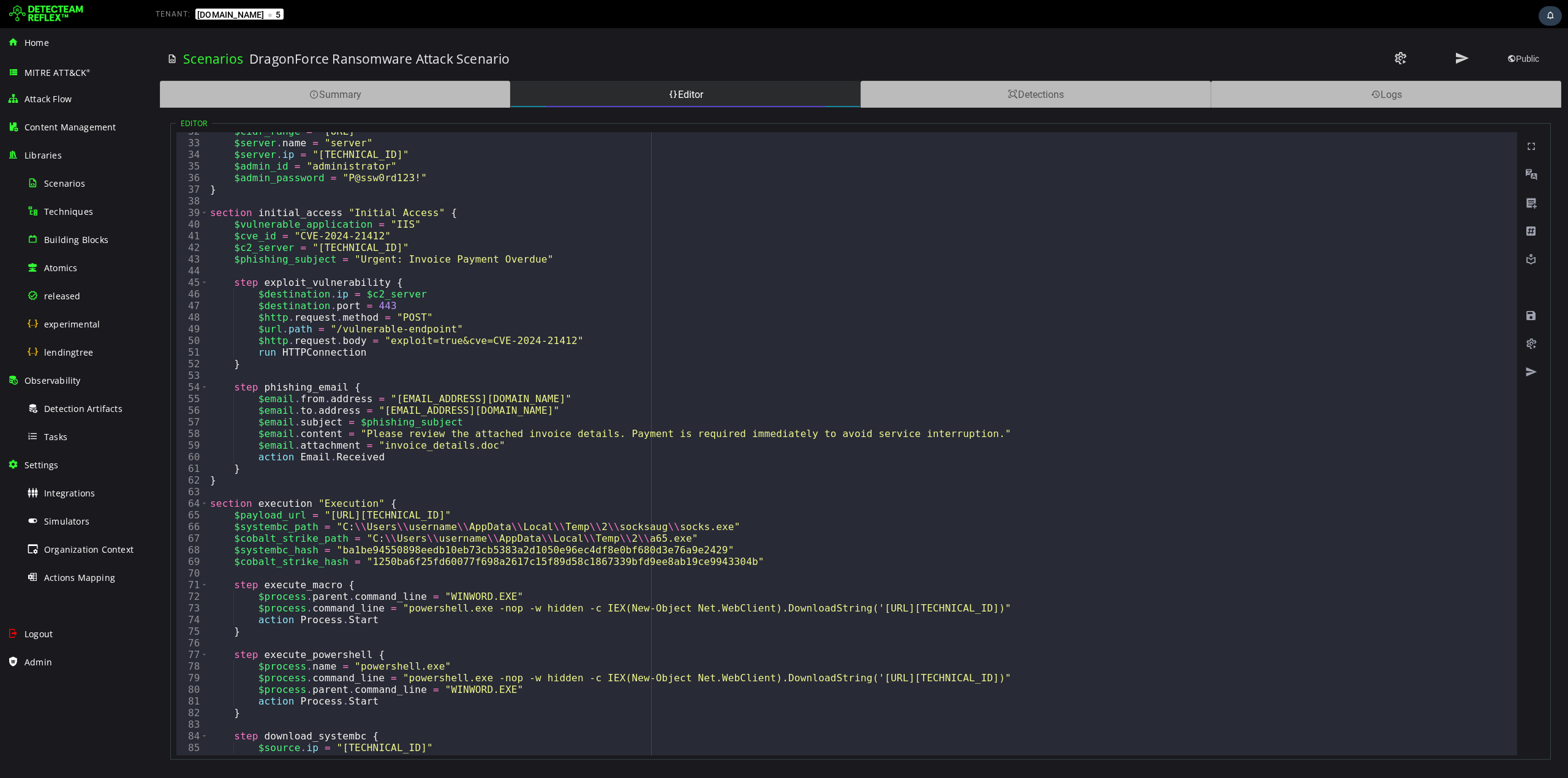
scroll to position [404, 0]
